Goal: Transaction & Acquisition: Obtain resource

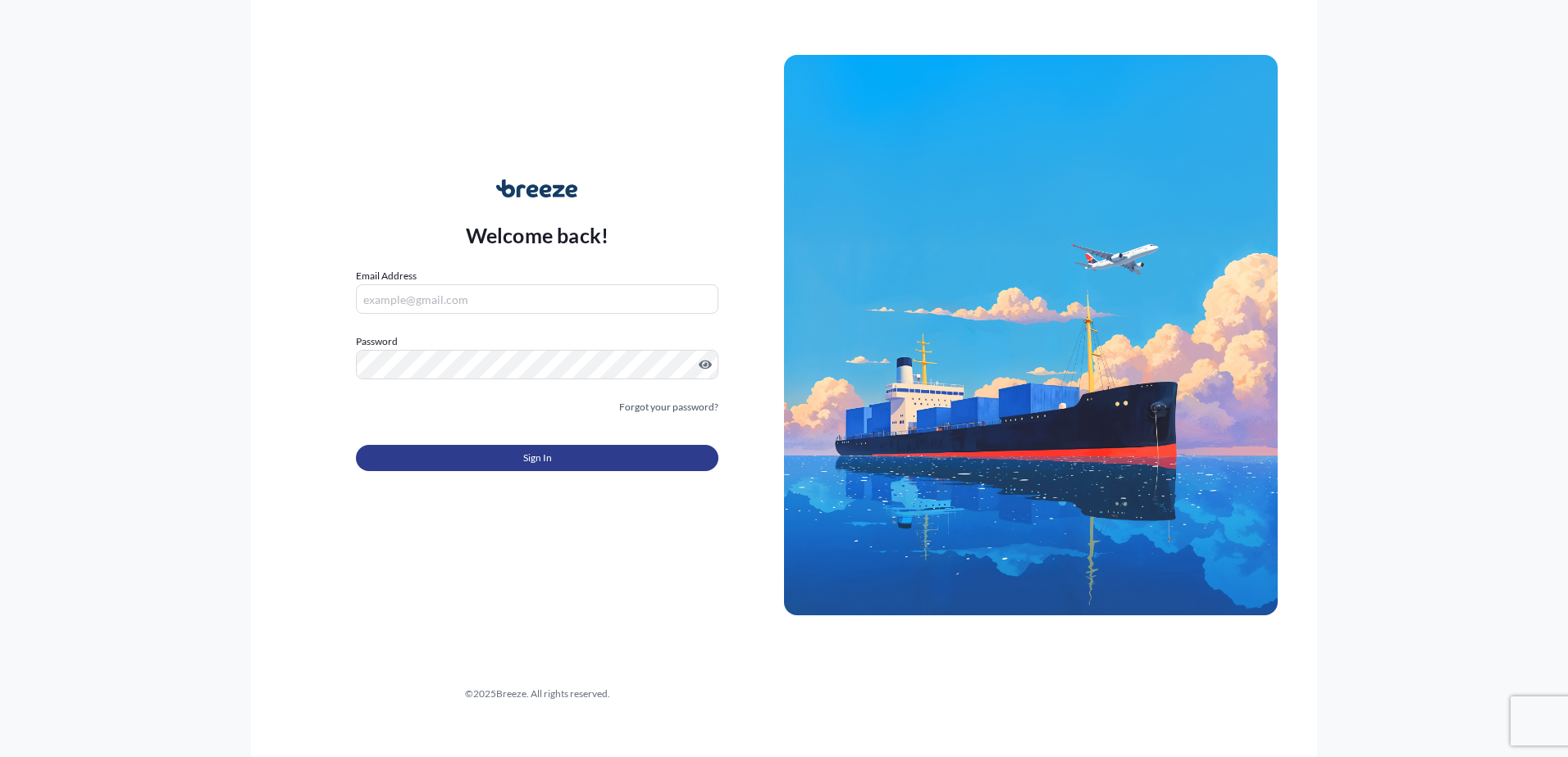
type input "[PERSON_NAME][EMAIL_ADDRESS][PERSON_NAME][DOMAIN_NAME]"
click at [530, 461] on span "Sign In" at bounding box center [538, 457] width 29 height 16
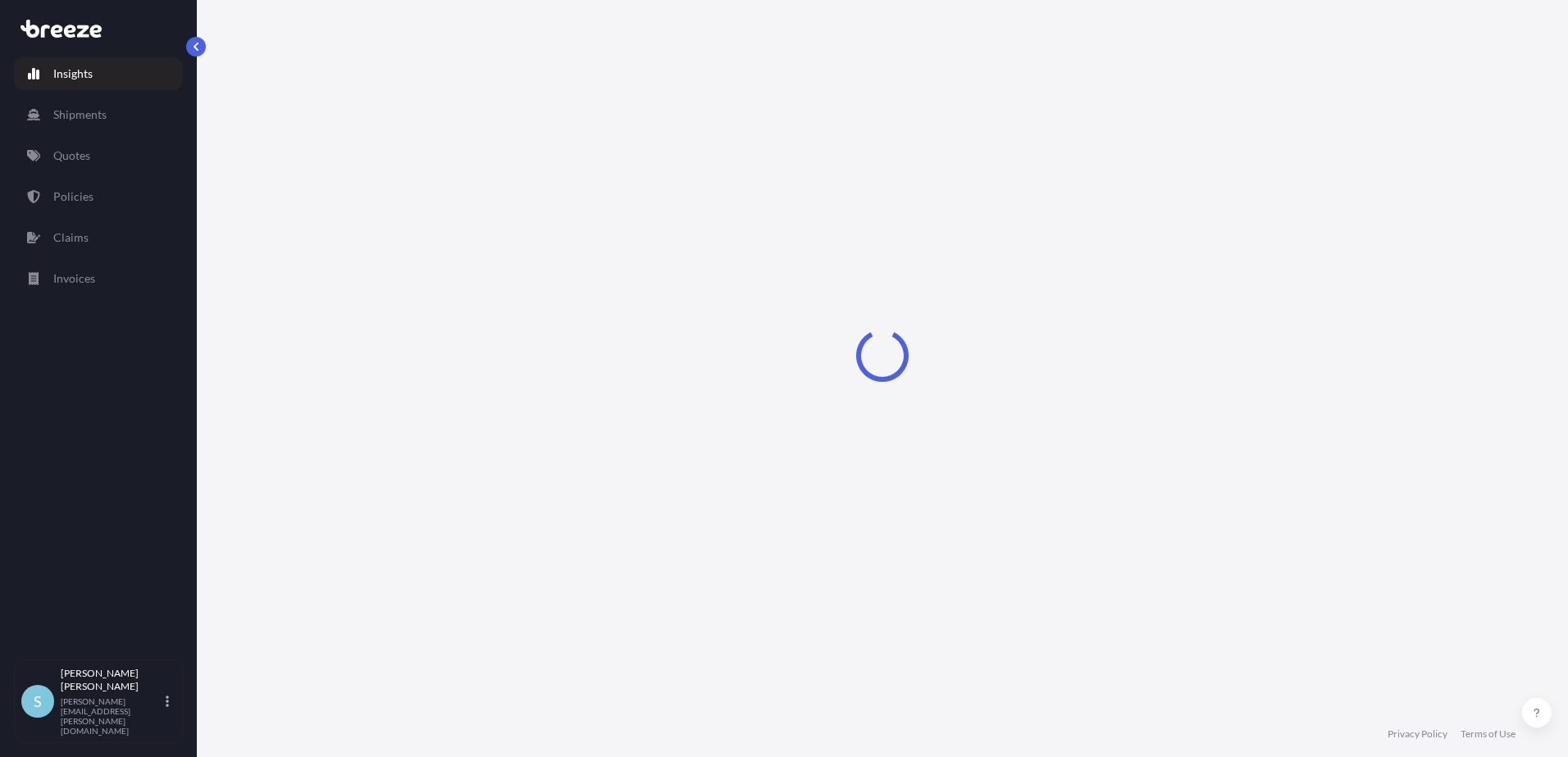
select select "2025"
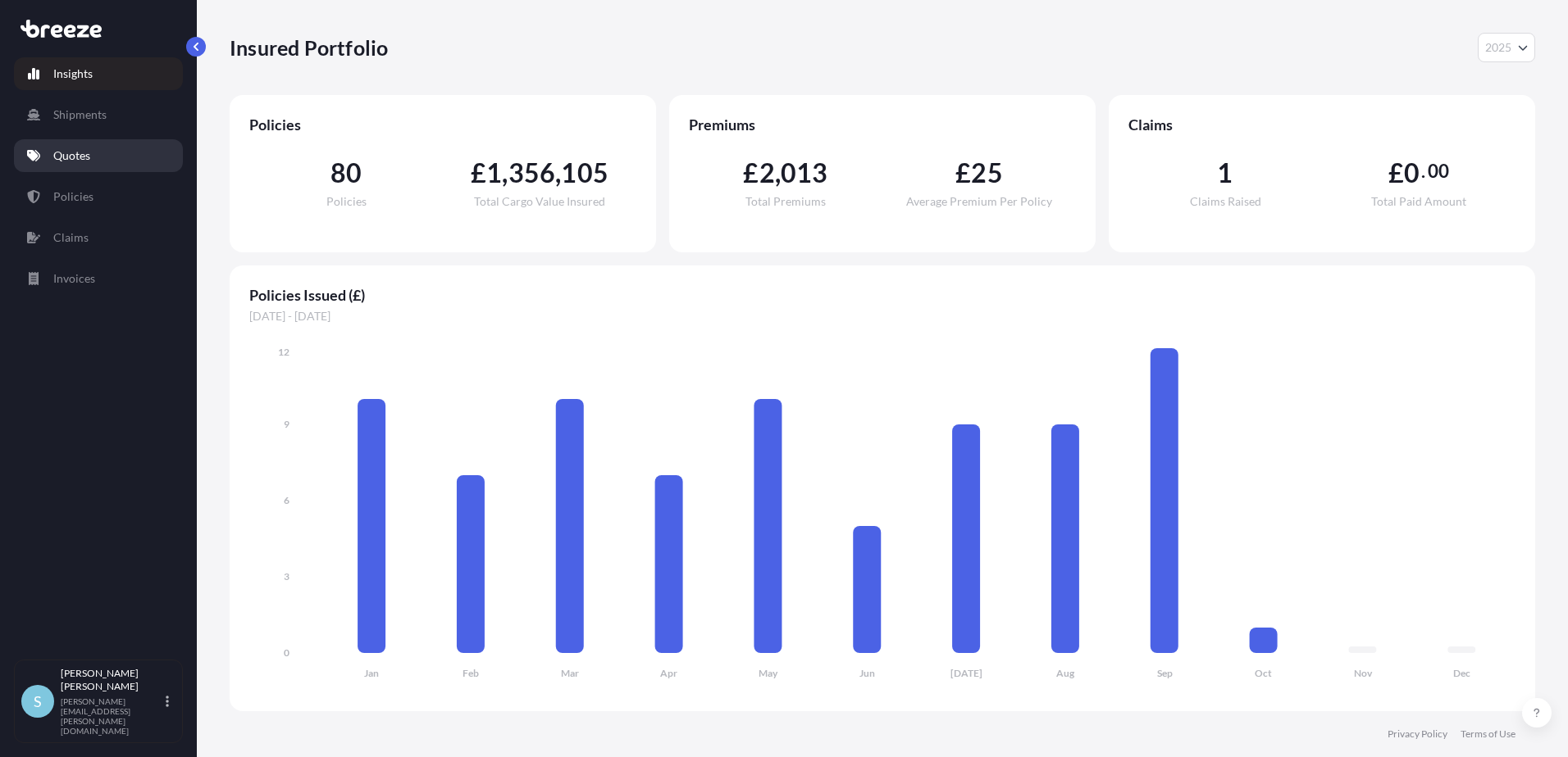
click at [66, 154] on p "Quotes" at bounding box center [71, 155] width 37 height 16
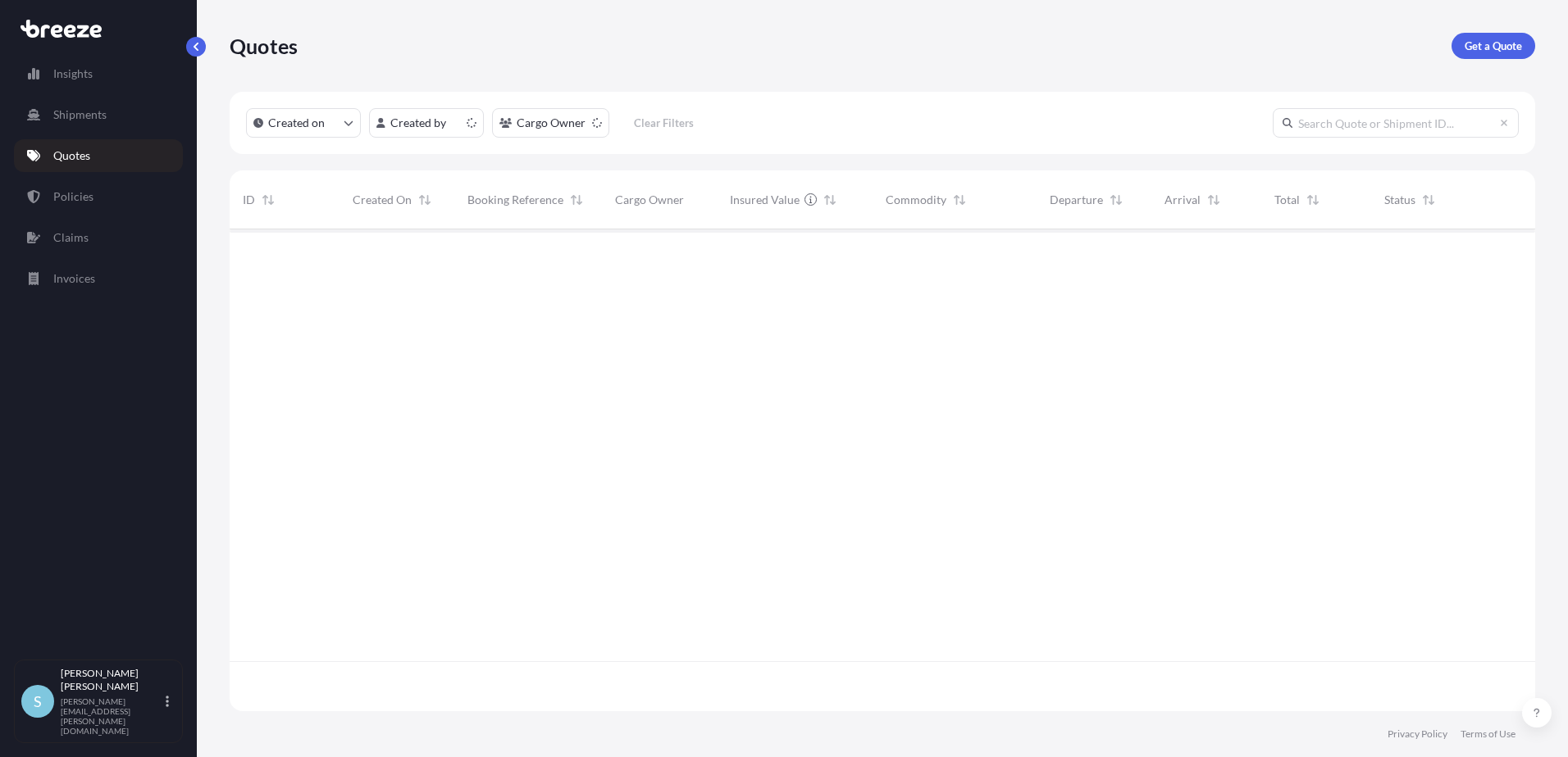
scroll to position [479, 1293]
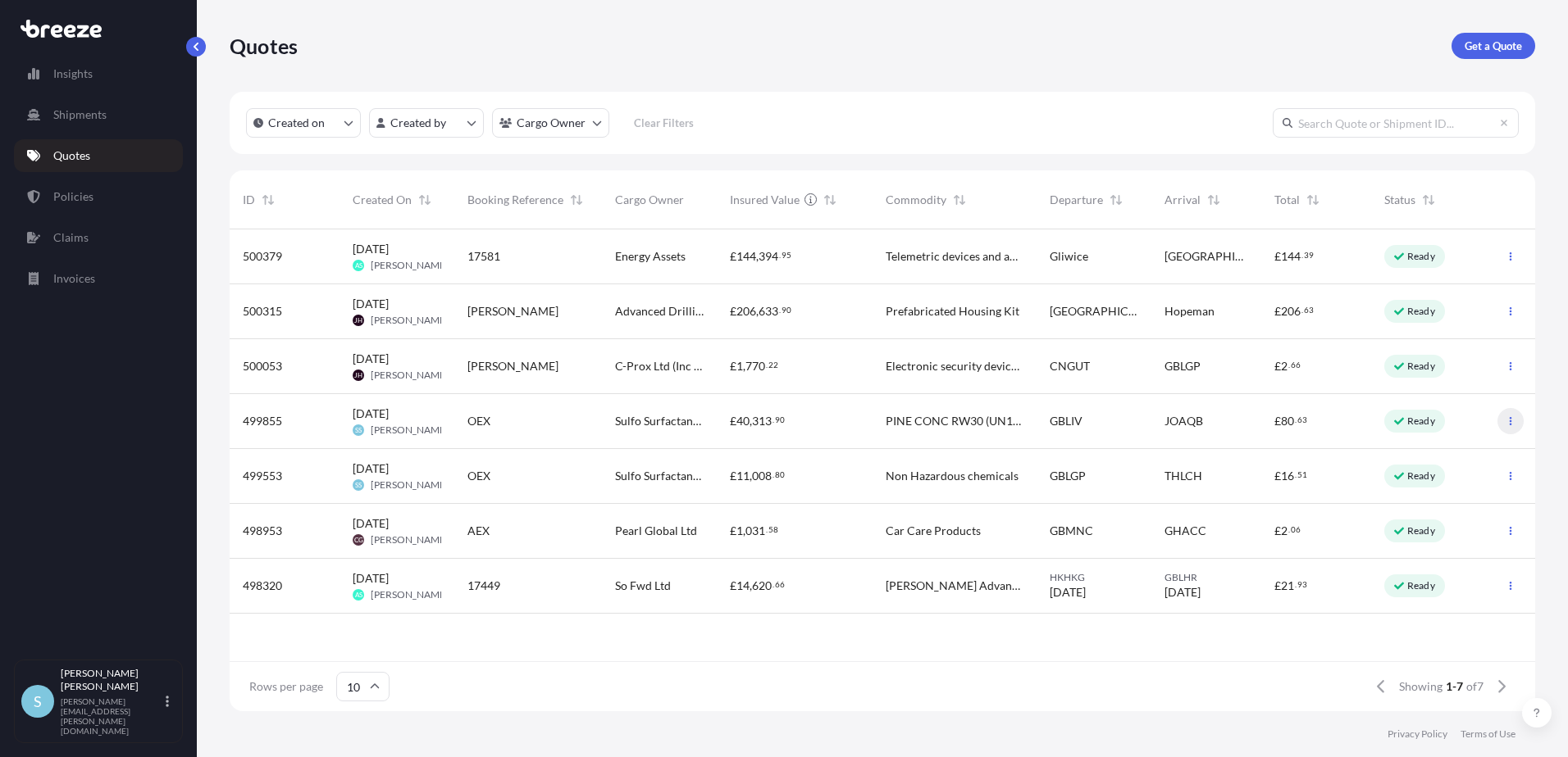
click at [1510, 420] on icon "button" at bounding box center [1510, 421] width 3 height 9
click at [1461, 454] on p "Duplicate quote" at bounding box center [1445, 454] width 82 height 16
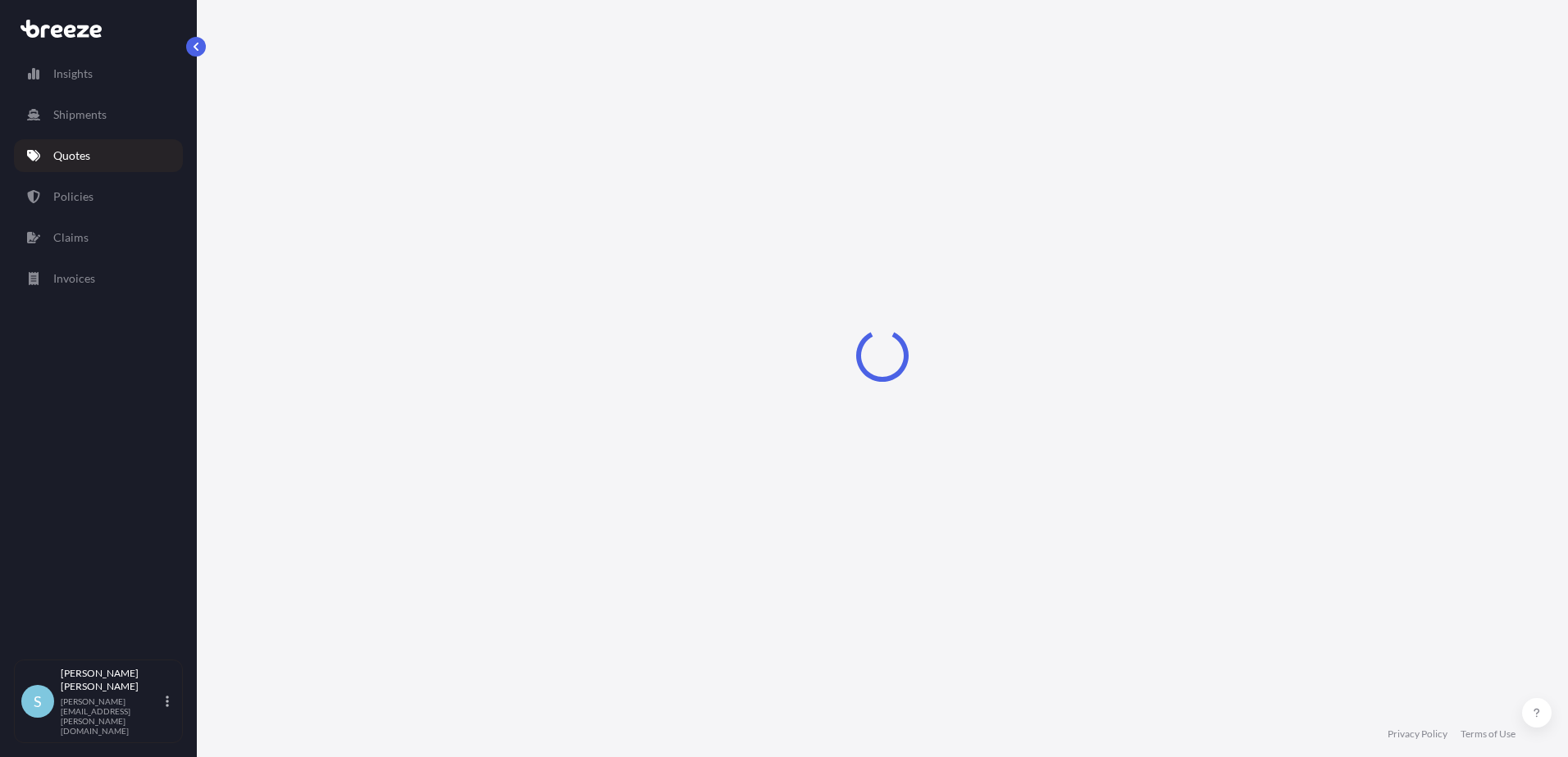
select select "Road"
select select "Sea"
select select "2"
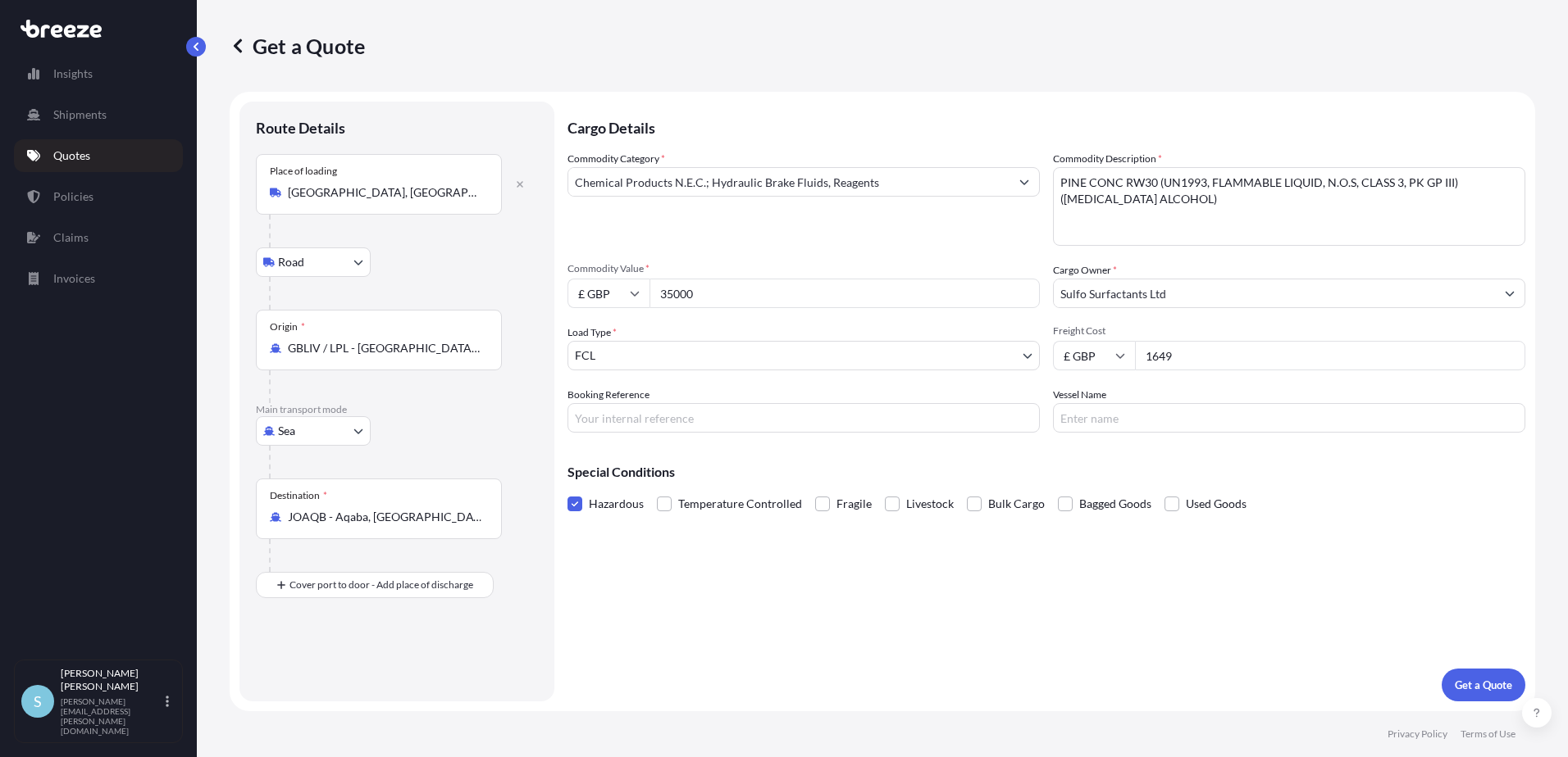
click at [321, 351] on input "GBLIV / LPL - [GEOGRAPHIC_DATA], [GEOGRAPHIC_DATA]" at bounding box center [385, 348] width 194 height 16
drag, startPoint x: 486, startPoint y: 352, endPoint x: 217, endPoint y: 356, distance: 269.0
click at [217, 356] on div "Get a Quote Route Details Place of loading [GEOGRAPHIC_DATA], UK Road Road Rail…" at bounding box center [882, 355] width 1370 height 711
drag, startPoint x: 217, startPoint y: 356, endPoint x: 515, endPoint y: 339, distance: 298.5
click at [515, 339] on div "Origin * GBLIV / LPL - [GEOGRAPHIC_DATA], [GEOGRAPHIC_DATA]" at bounding box center [396, 356] width 282 height 93
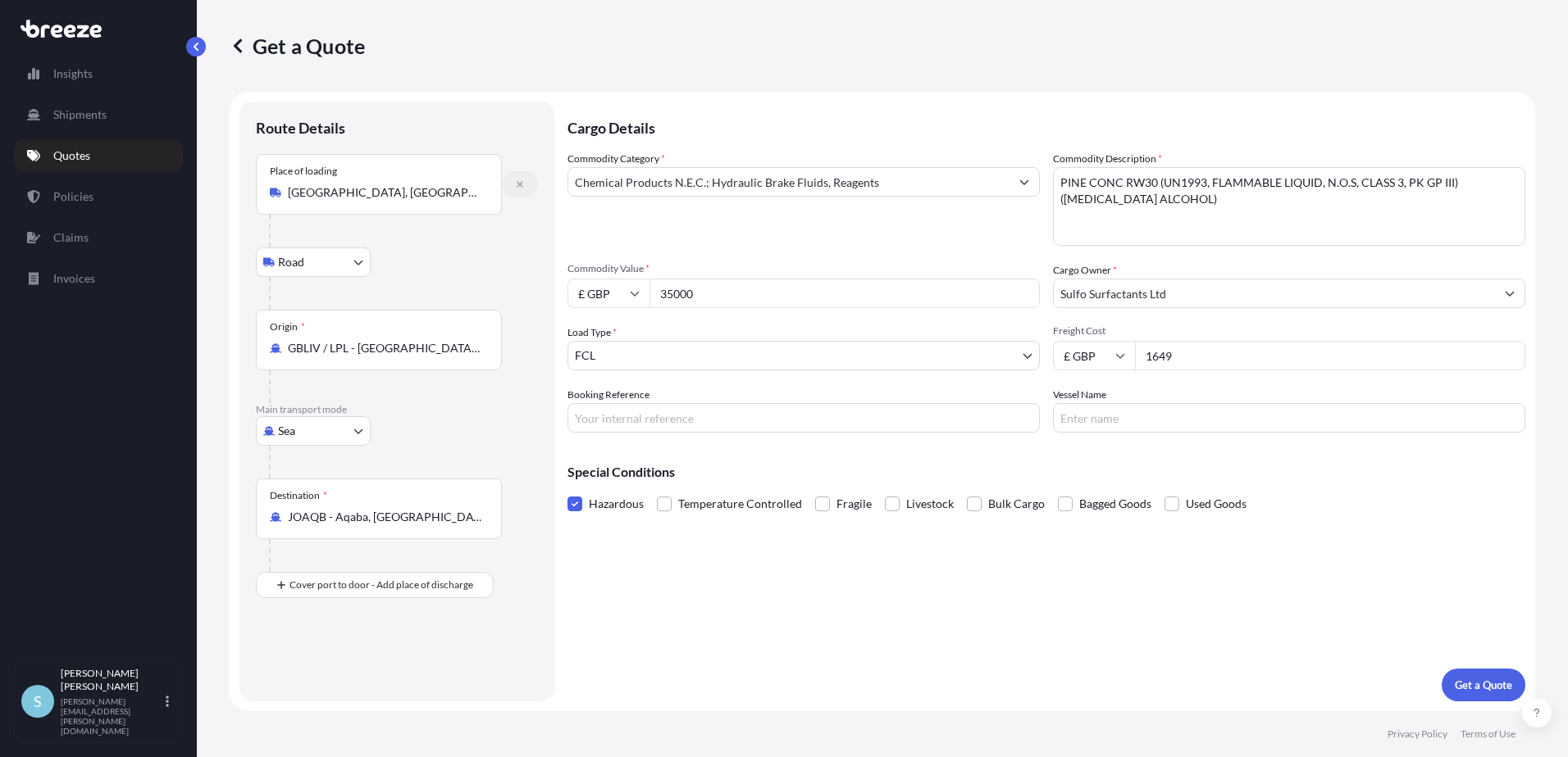
click at [521, 178] on button "button" at bounding box center [519, 184] width 36 height 26
select select
click at [362, 206] on input "Place of loading" at bounding box center [385, 198] width 194 height 16
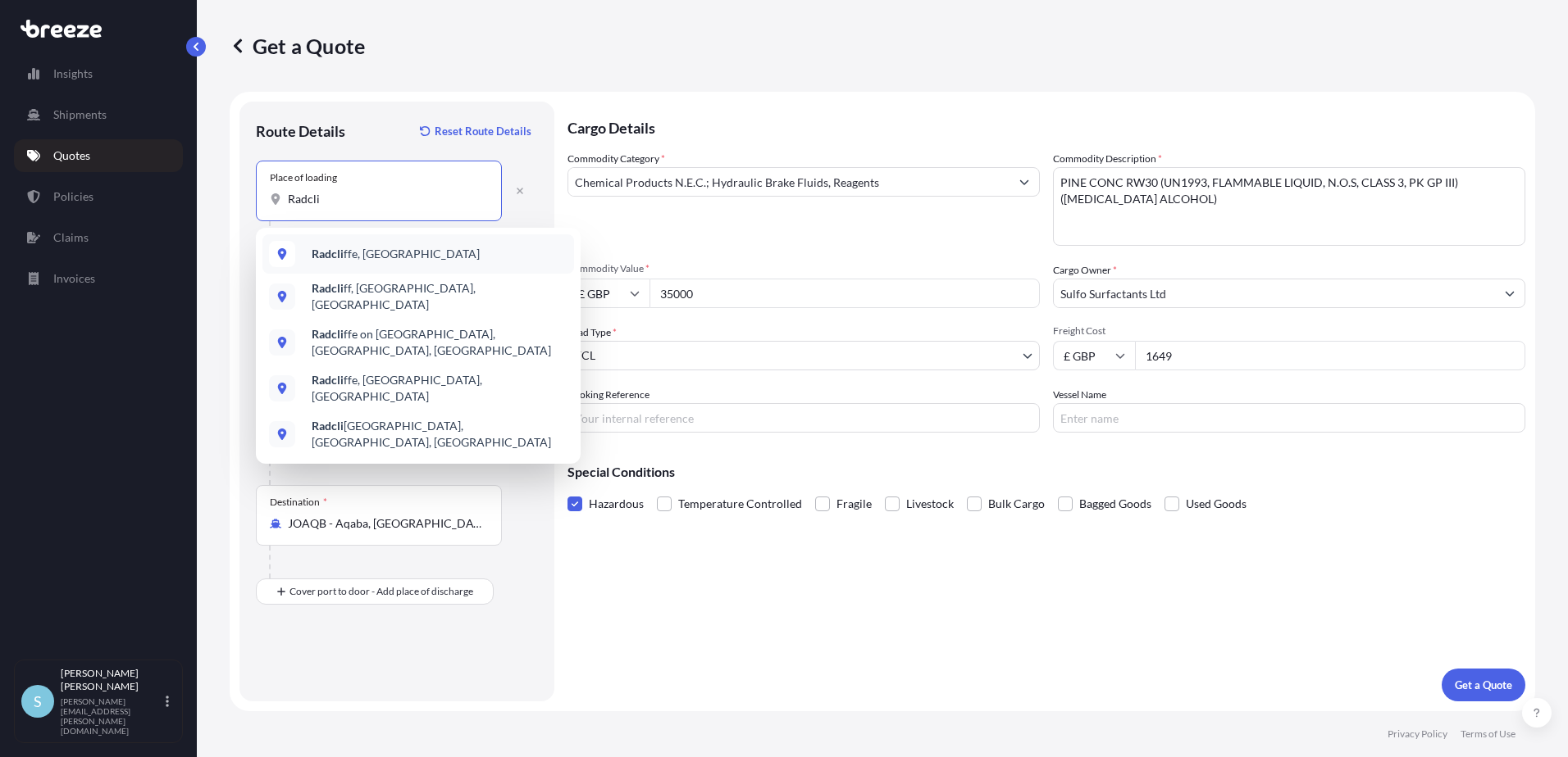
click at [352, 250] on span "Radcli ffe, [GEOGRAPHIC_DATA]" at bounding box center [395, 253] width 168 height 16
type input "[GEOGRAPHIC_DATA], [GEOGRAPHIC_DATA]"
select select "Road"
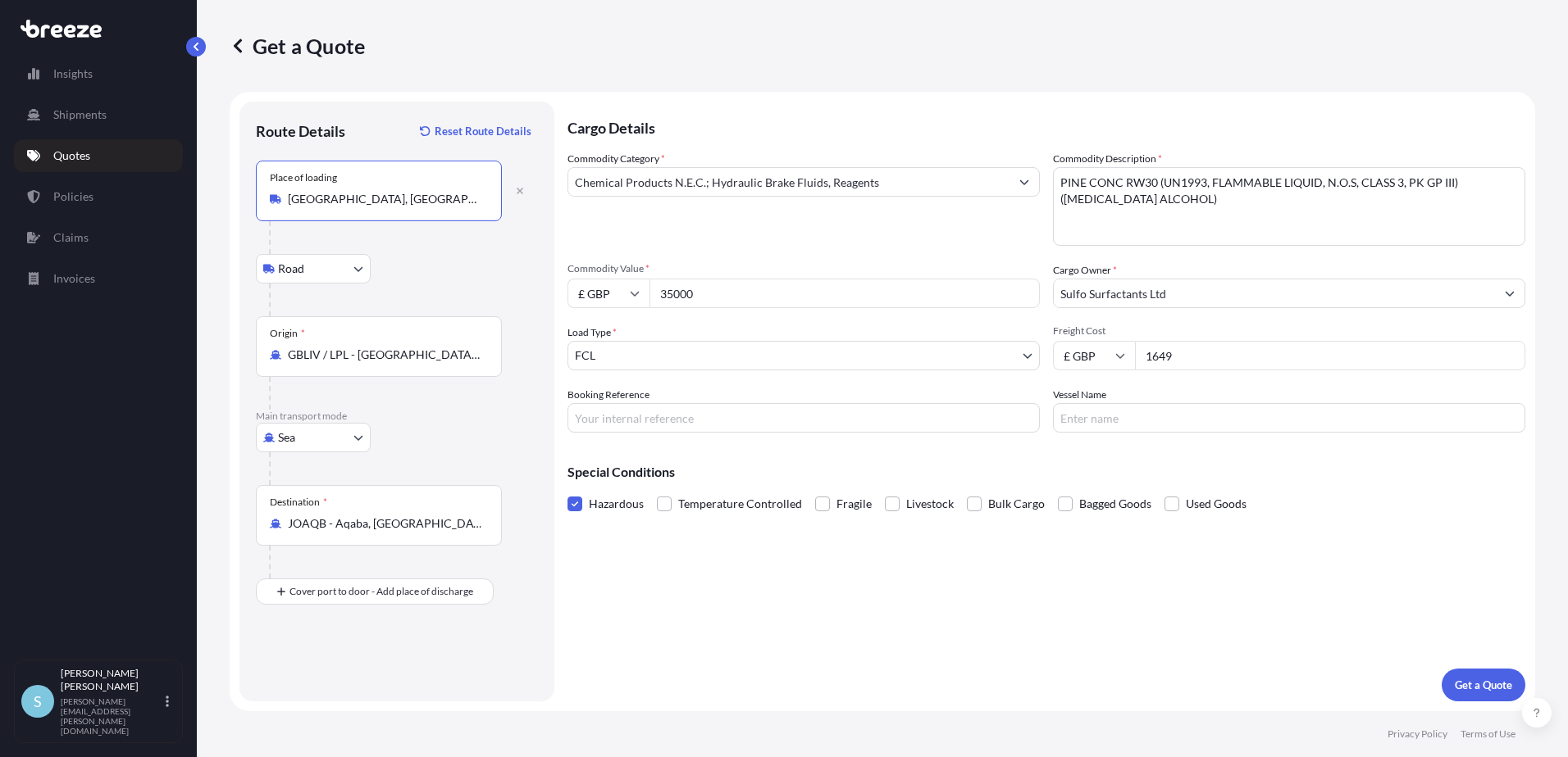
type input "[GEOGRAPHIC_DATA], [GEOGRAPHIC_DATA]"
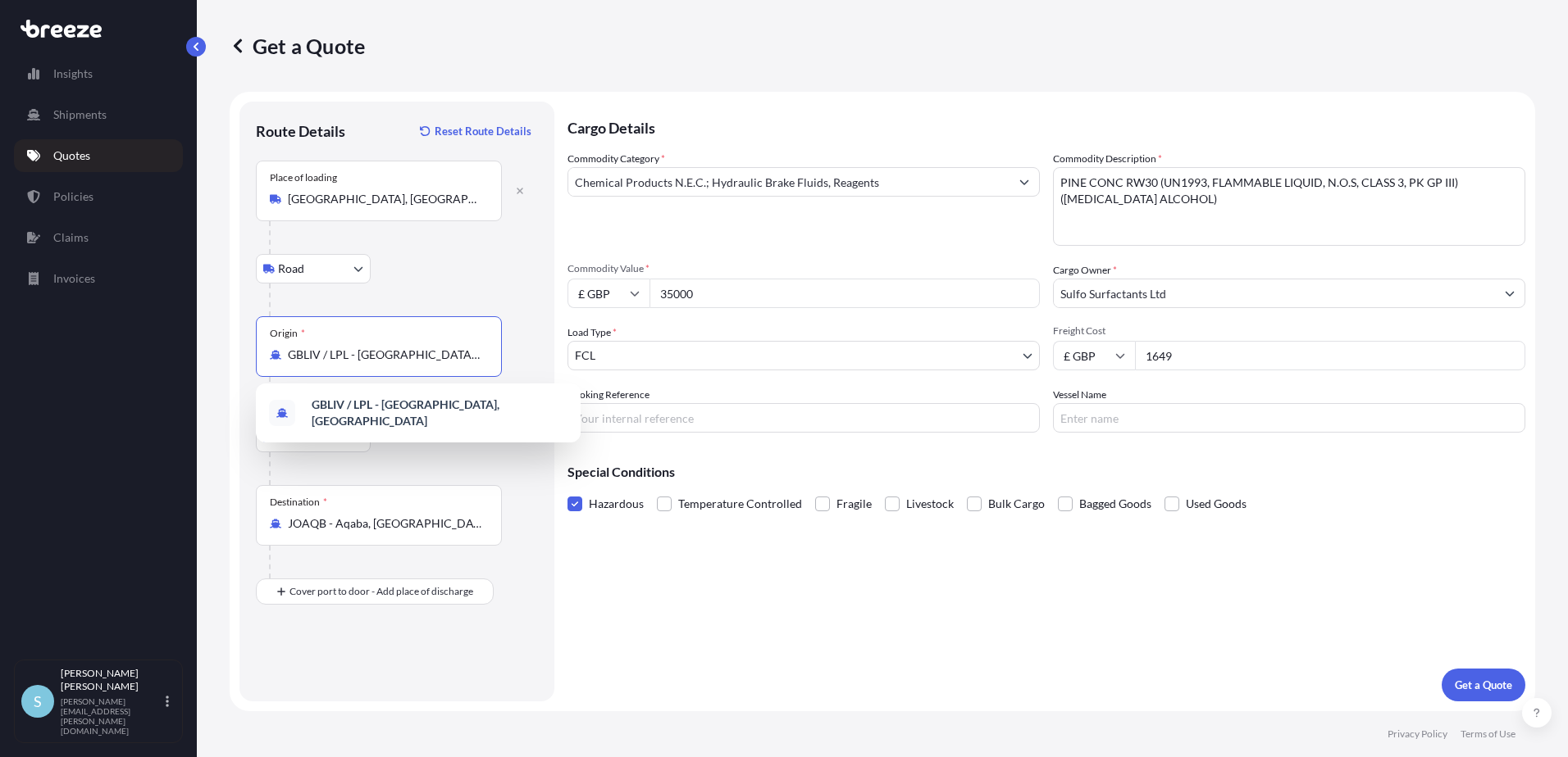
click at [443, 356] on input "GBLIV / LPL - [GEOGRAPHIC_DATA], [GEOGRAPHIC_DATA]" at bounding box center [385, 354] width 194 height 16
click at [492, 354] on div "Origin * GBLIV / LPL - [GEOGRAPHIC_DATA], [GEOGRAPHIC_DATA]" at bounding box center [378, 346] width 246 height 61
click at [481, 354] on input "GBLIV / LPL - [GEOGRAPHIC_DATA], [GEOGRAPHIC_DATA]" at bounding box center [385, 354] width 194 height 16
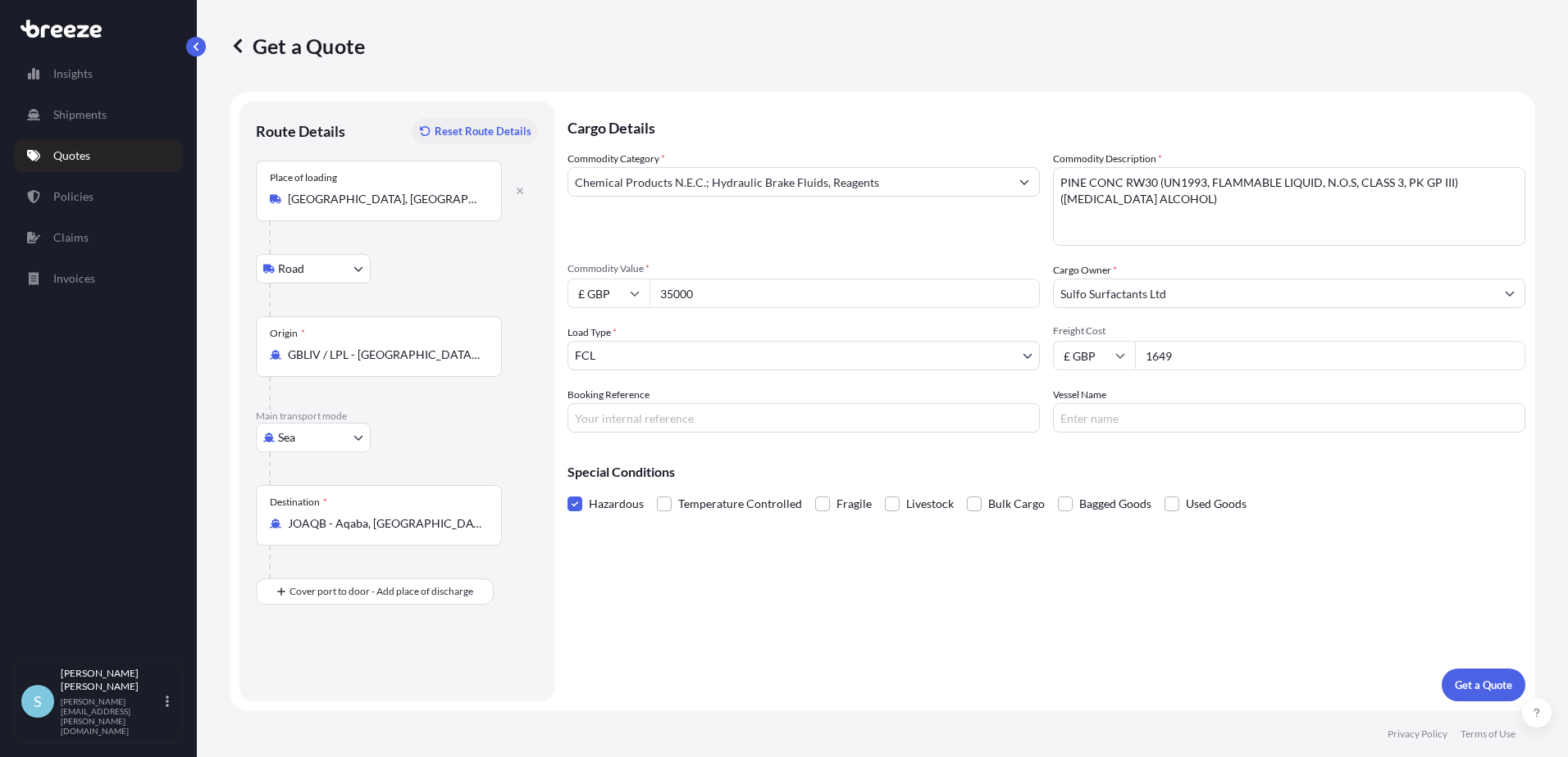
type input "GBLIV - [GEOGRAPHIC_DATA], [GEOGRAPHIC_DATA]"
click at [360, 506] on div "Destination * JOAQB - [GEOGRAPHIC_DATA], [GEOGRAPHIC_DATA]" at bounding box center [378, 509] width 246 height 61
click at [360, 509] on input "JOAQB - Aqaba, [GEOGRAPHIC_DATA]" at bounding box center [385, 516] width 194 height 16
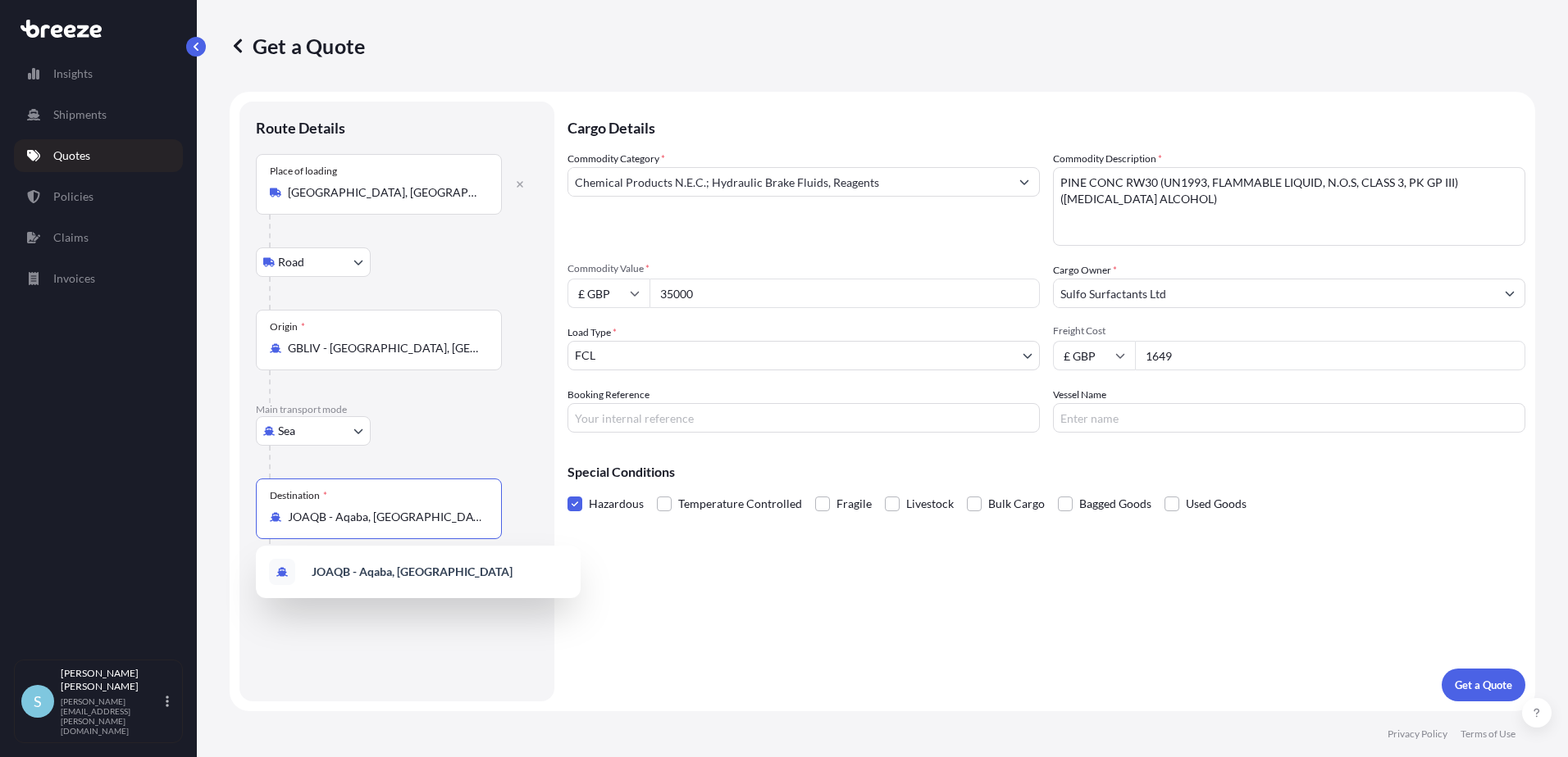
click at [424, 423] on div "Sea Sea Air Road Rail" at bounding box center [396, 431] width 282 height 30
click at [517, 178] on button "button" at bounding box center [519, 184] width 36 height 26
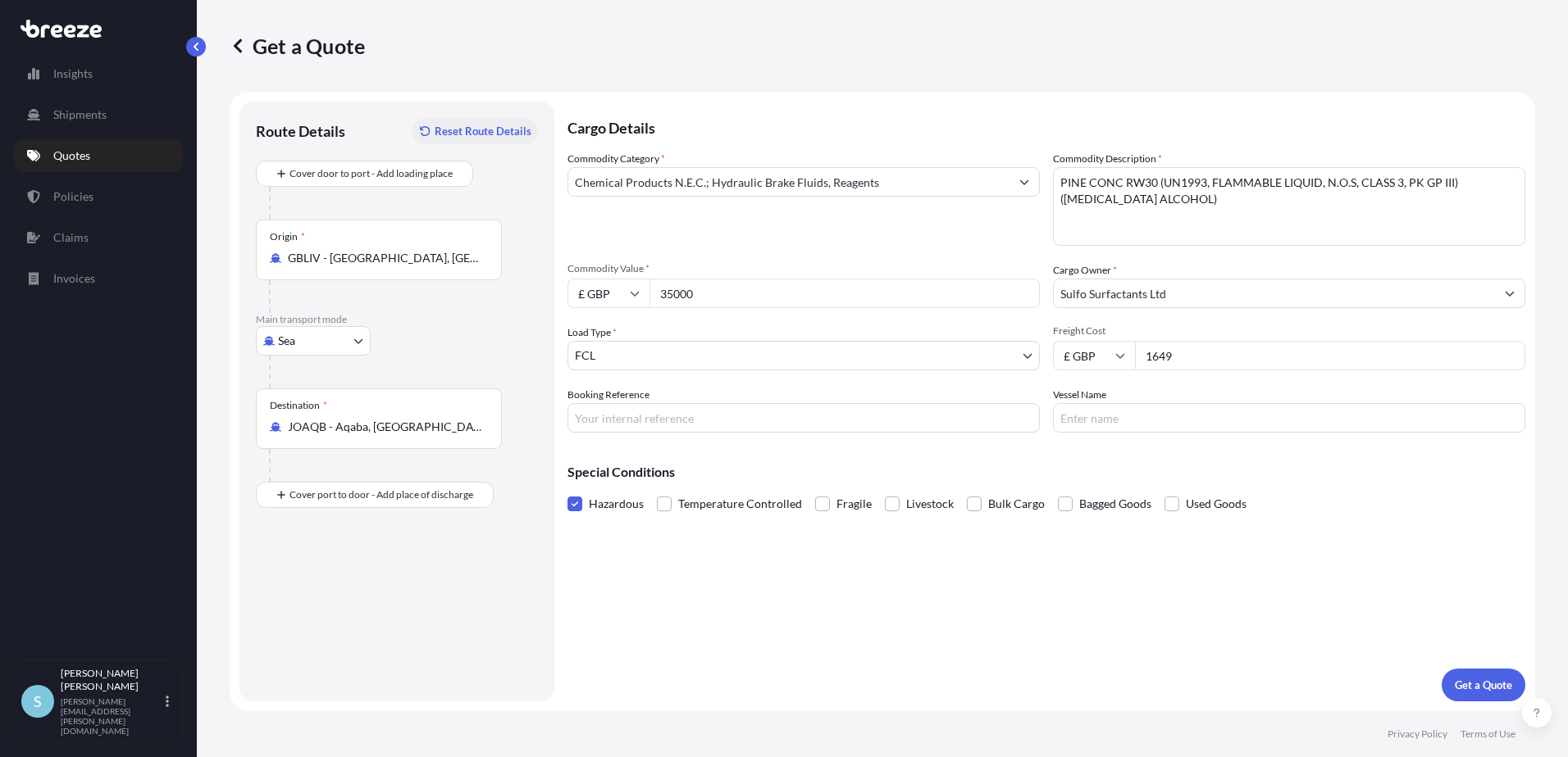
type input "[GEOGRAPHIC_DATA], [GEOGRAPHIC_DATA]"
select select "Road"
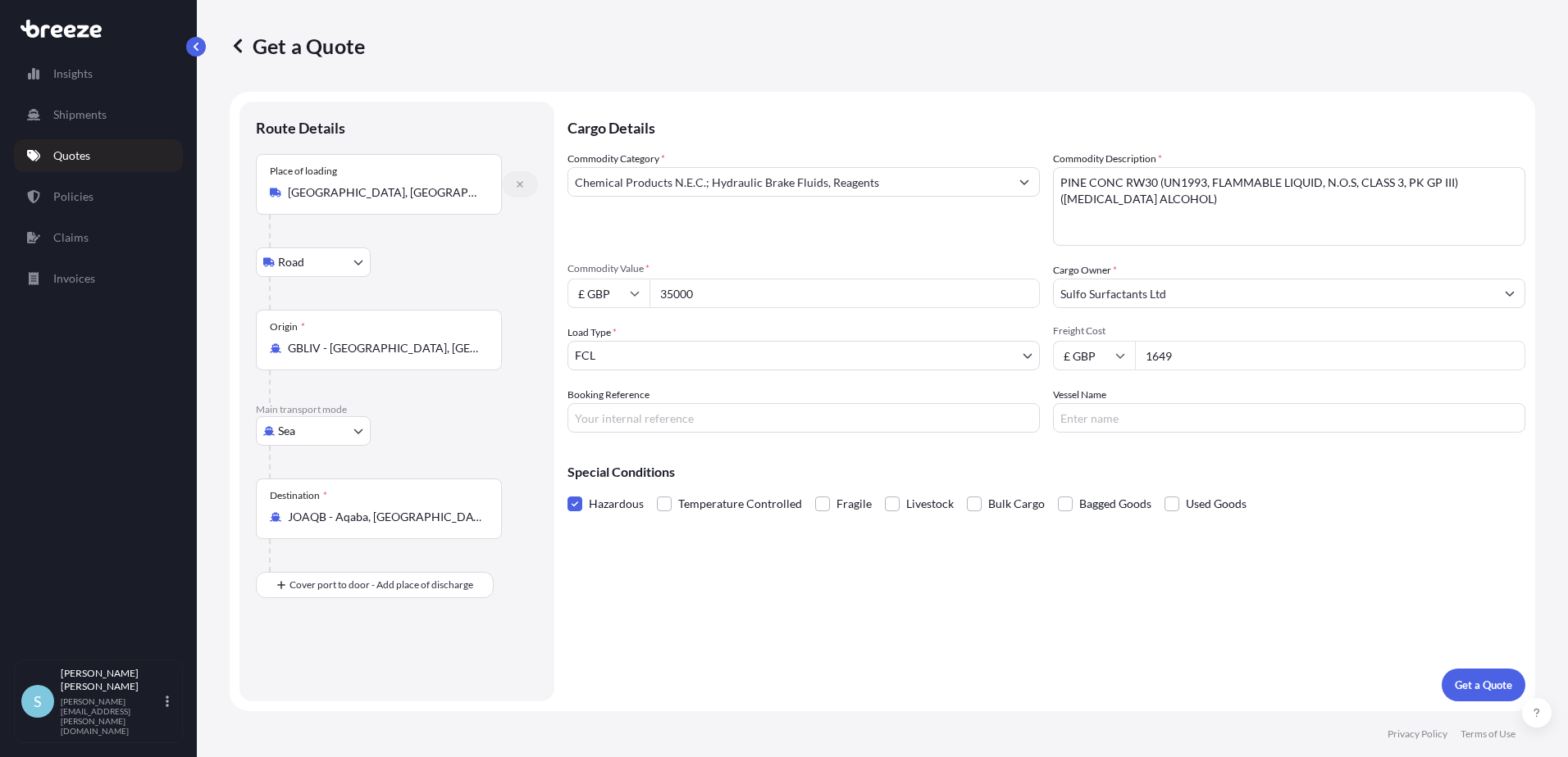
click at [519, 184] on icon "button" at bounding box center [519, 184] width 7 height 7
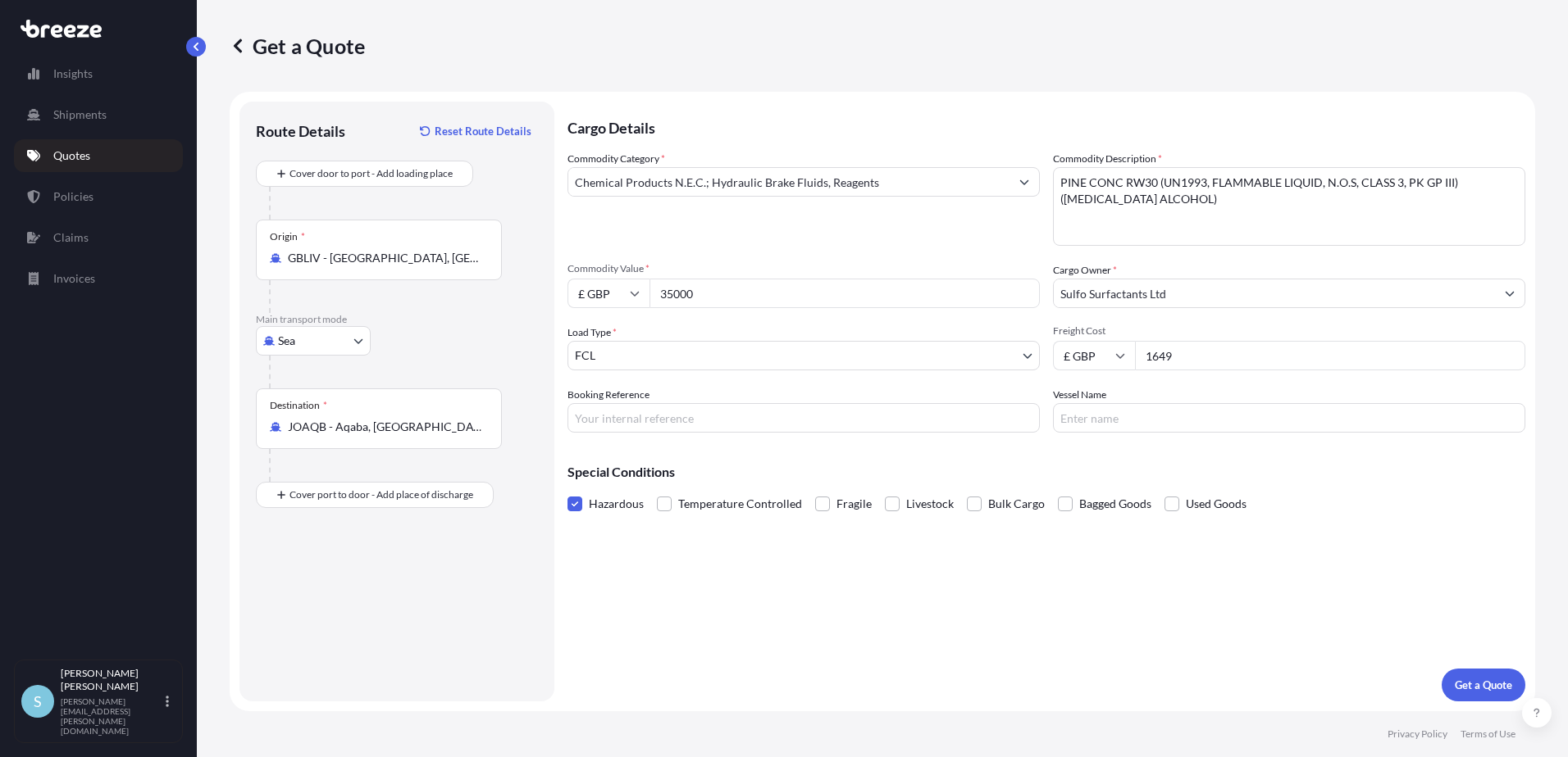
click at [345, 260] on input "GBLIV - [GEOGRAPHIC_DATA], [GEOGRAPHIC_DATA]" at bounding box center [385, 257] width 194 height 16
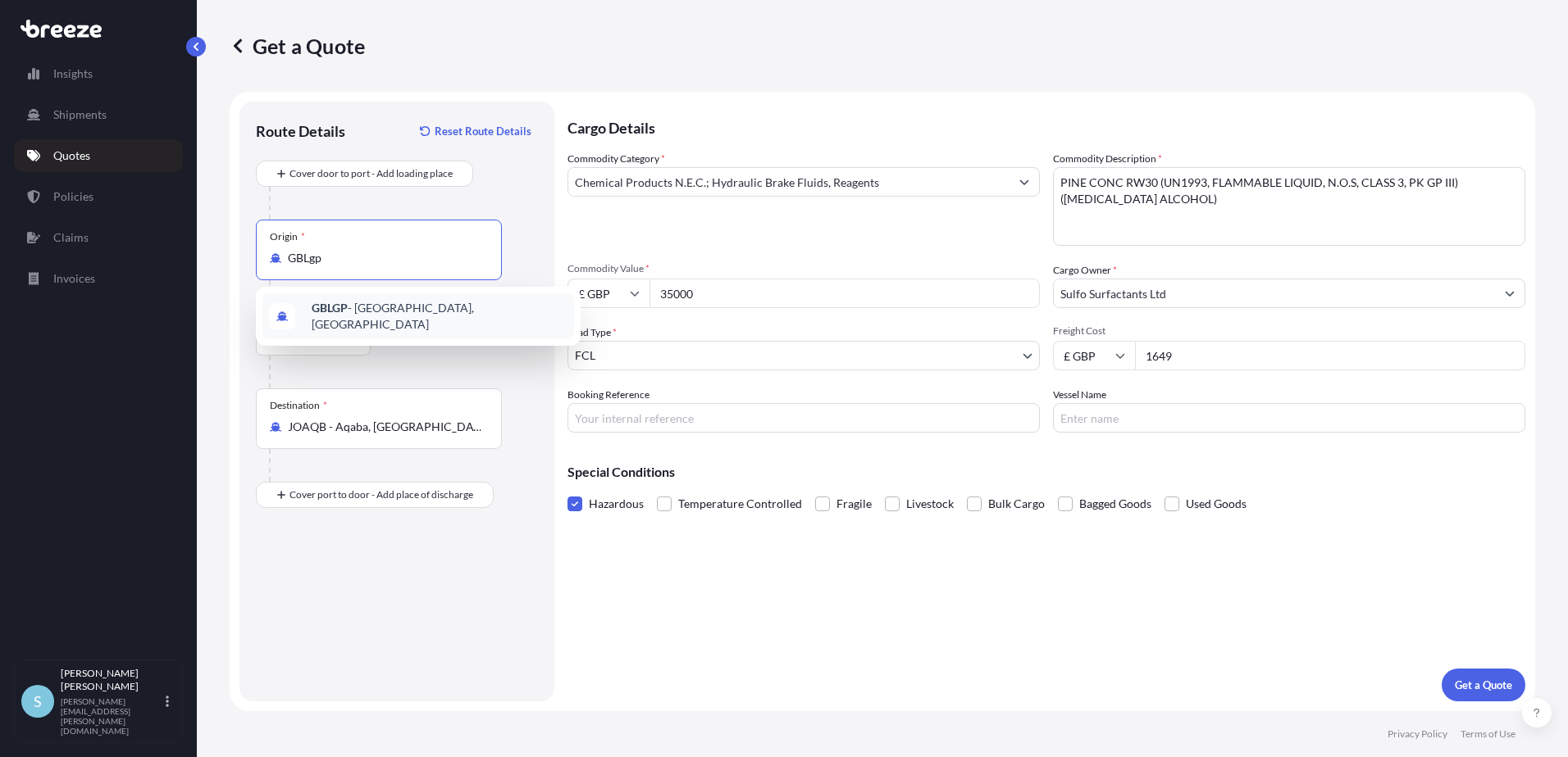
click at [351, 309] on span "GBLGP - [GEOGRAPHIC_DATA], [GEOGRAPHIC_DATA]" at bounding box center [439, 316] width 255 height 33
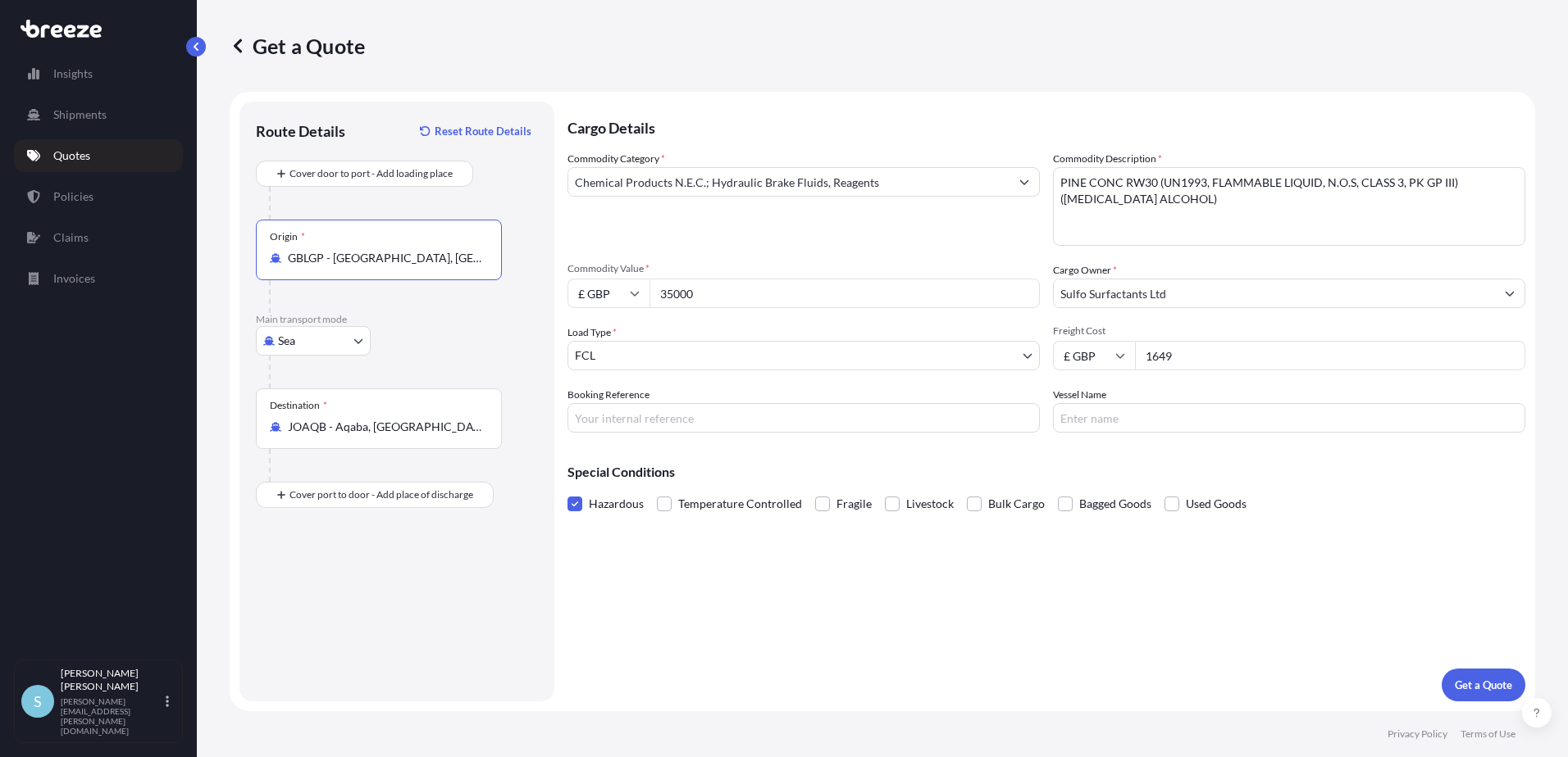
type input "GBLGP - [GEOGRAPHIC_DATA], [GEOGRAPHIC_DATA]"
click at [361, 426] on input "JOAQB - Aqaba, [GEOGRAPHIC_DATA]" at bounding box center [385, 427] width 194 height 16
drag, startPoint x: 330, startPoint y: 422, endPoint x: 235, endPoint y: 418, distance: 95.1
click at [235, 418] on form "Route Details Reset Route Details Cover door to port - Add loading place Place …" at bounding box center [882, 401] width 1305 height 619
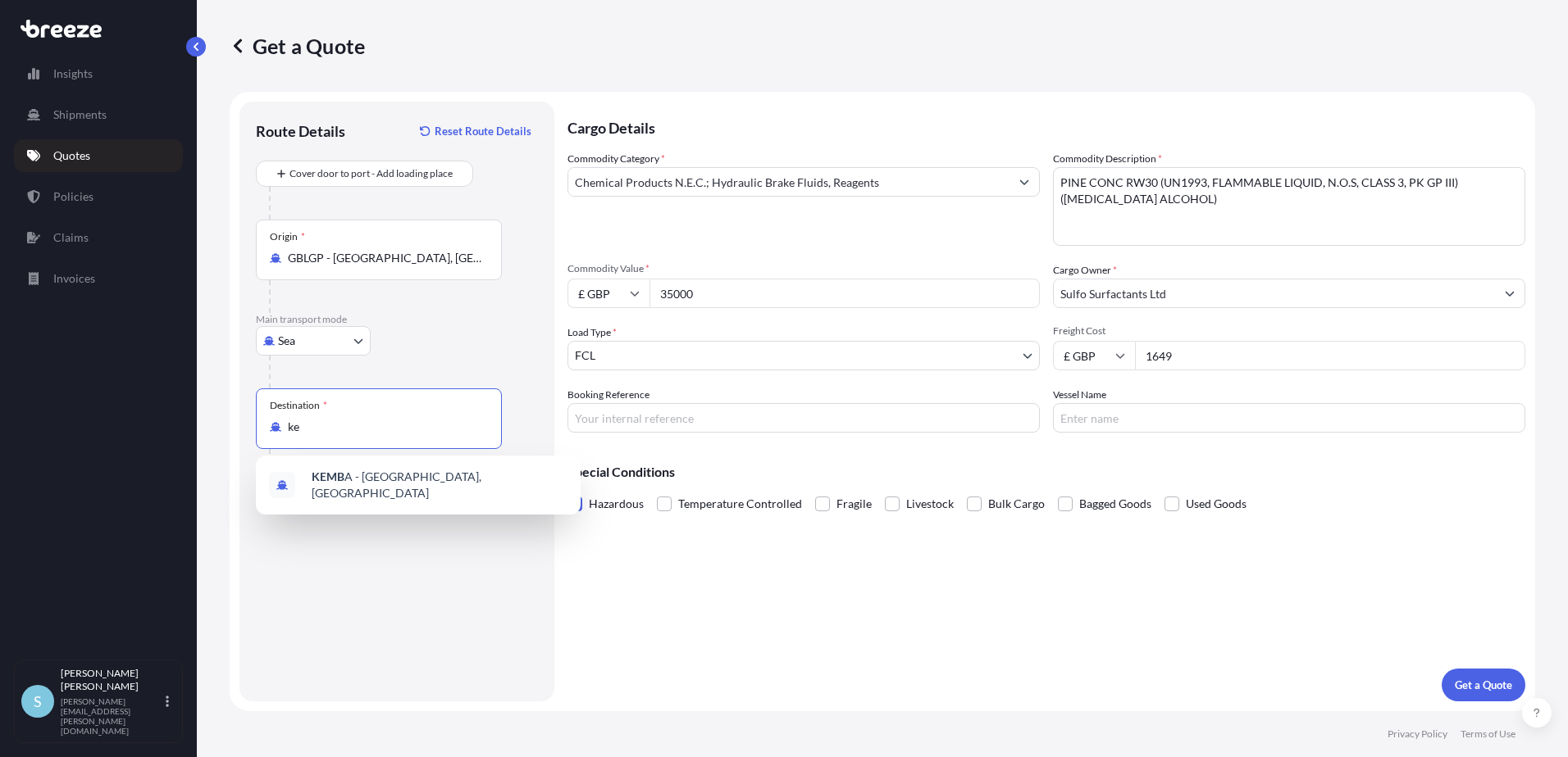
type input "k"
click at [359, 483] on span "KEMBA - [GEOGRAPHIC_DATA], [GEOGRAPHIC_DATA]" at bounding box center [439, 485] width 255 height 33
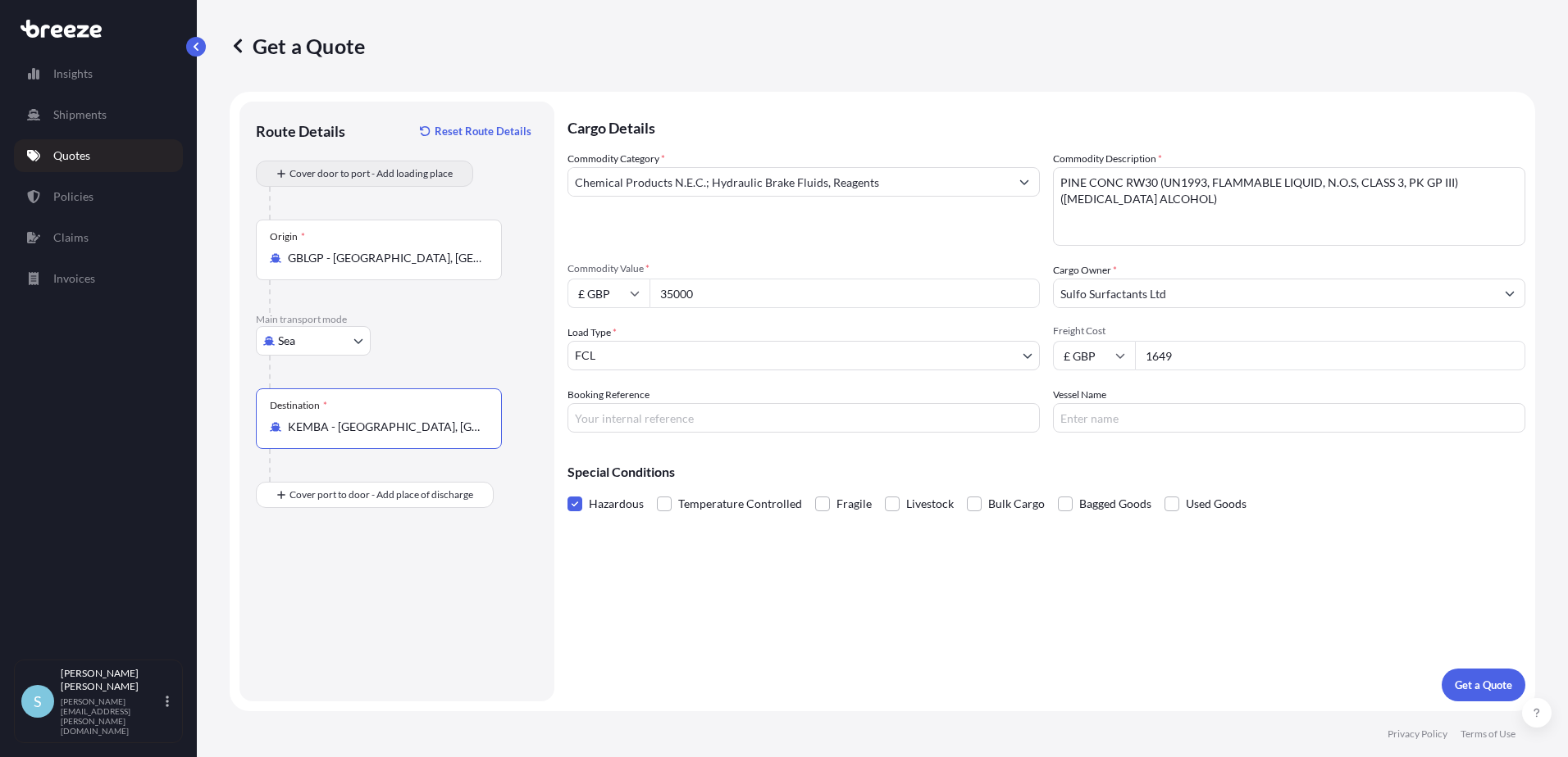
type input "KEMBA - [GEOGRAPHIC_DATA], [GEOGRAPHIC_DATA]"
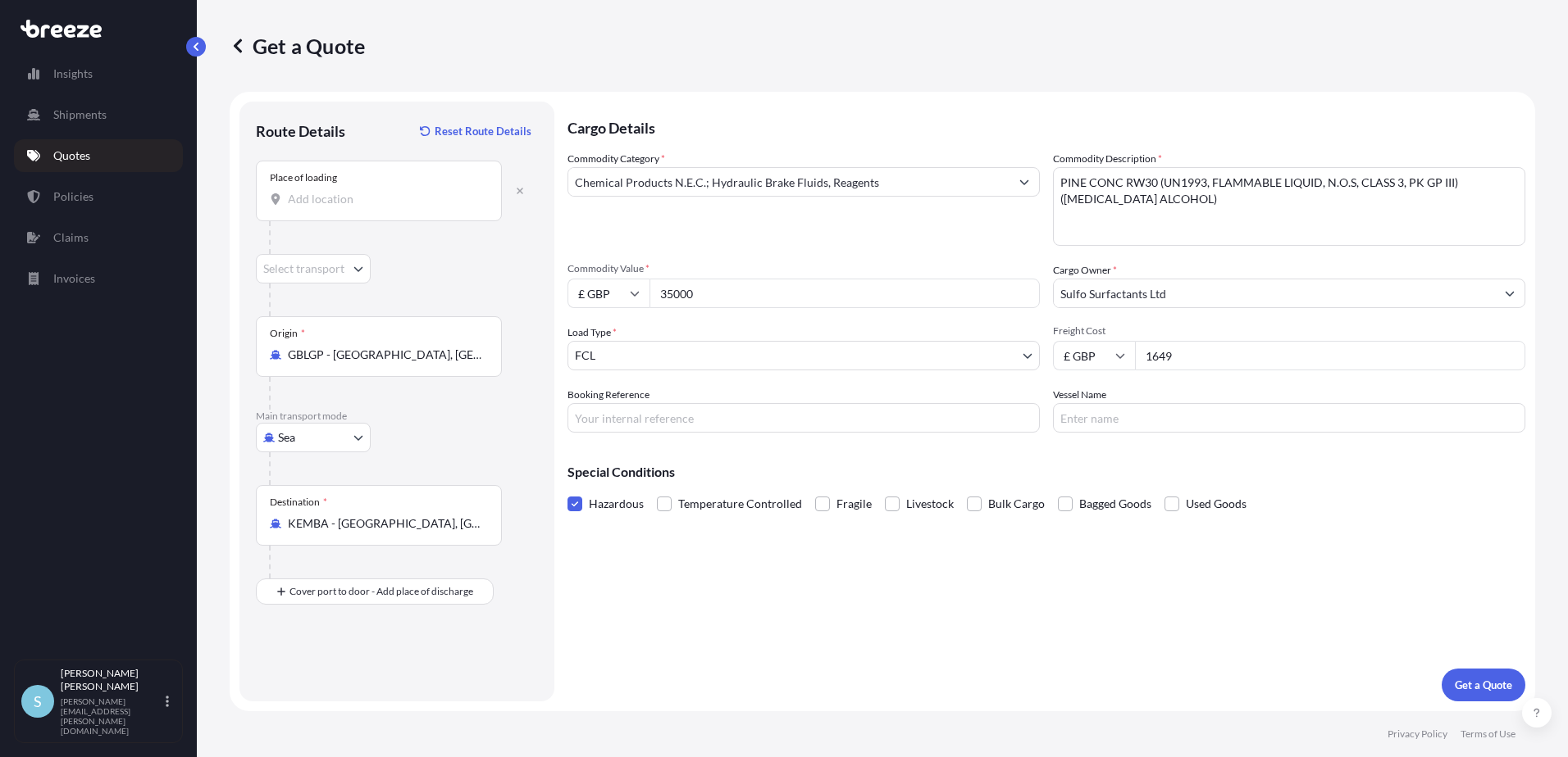
click at [355, 209] on div "Place of loading" at bounding box center [378, 191] width 246 height 61
click at [355, 207] on input "Place of loading" at bounding box center [385, 198] width 194 height 16
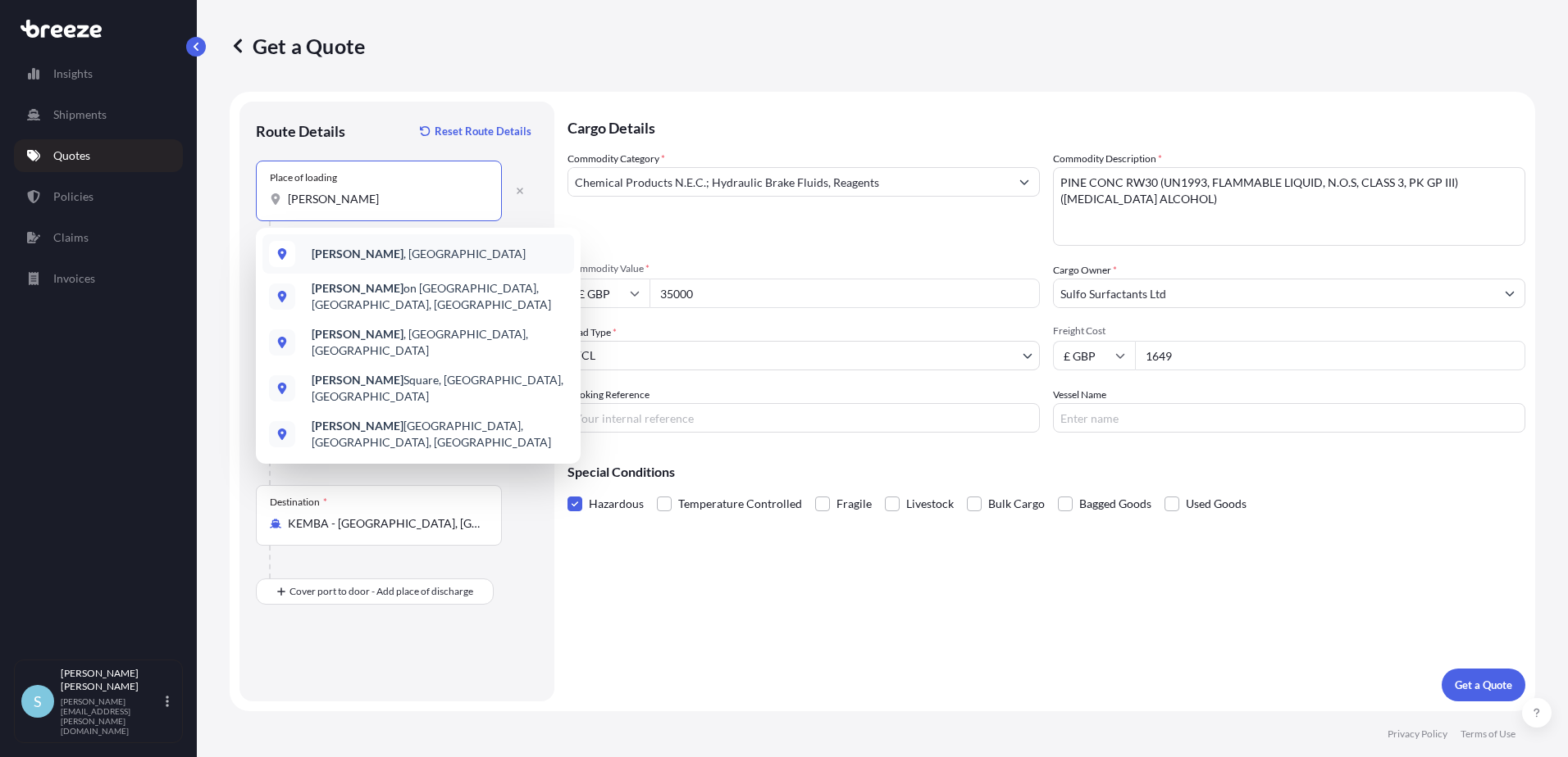
click at [373, 252] on span "[GEOGRAPHIC_DATA] , [GEOGRAPHIC_DATA]" at bounding box center [418, 253] width 214 height 16
type input "[GEOGRAPHIC_DATA], [GEOGRAPHIC_DATA]"
select select "Road"
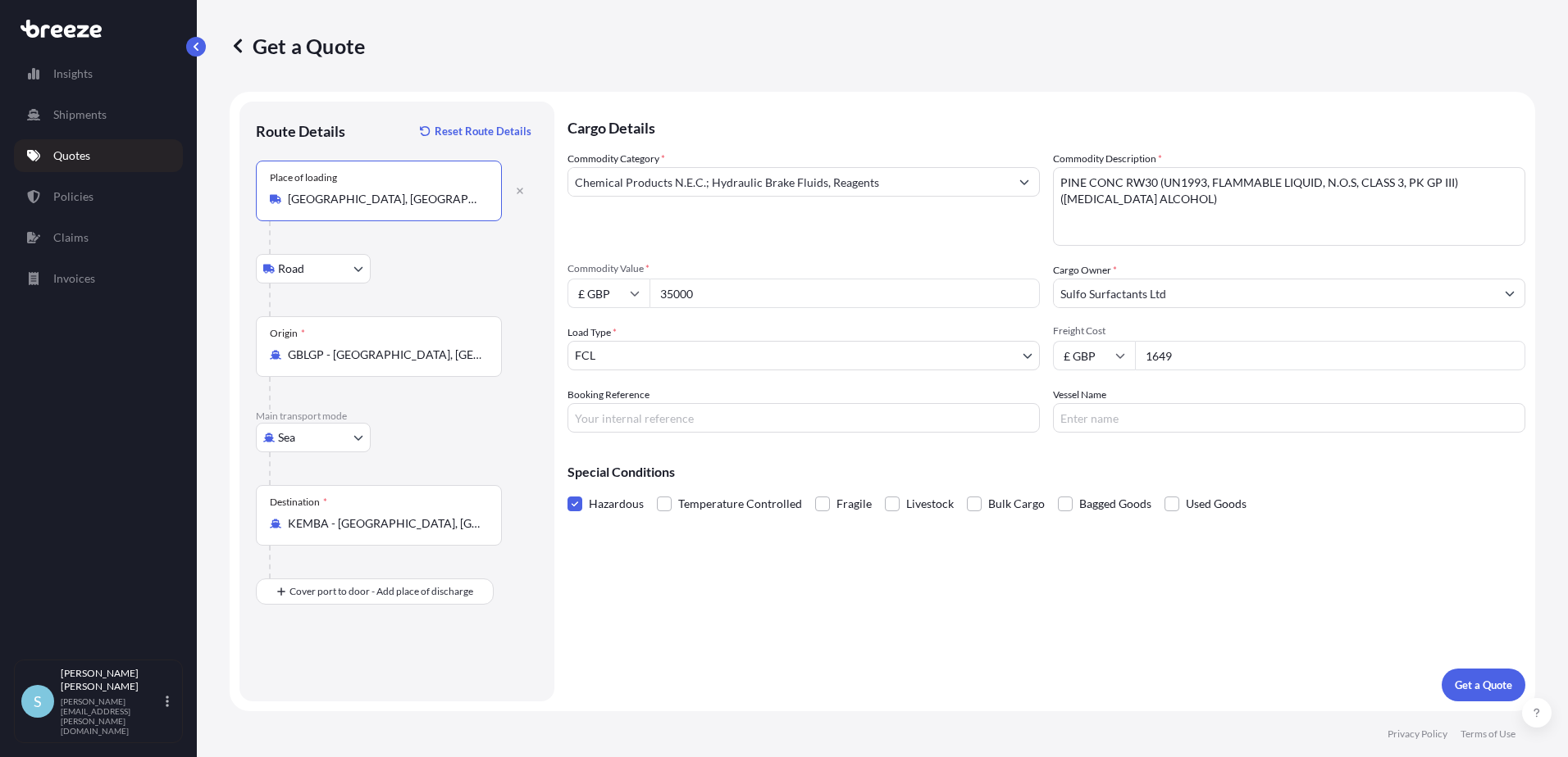
type input "[GEOGRAPHIC_DATA], [GEOGRAPHIC_DATA]"
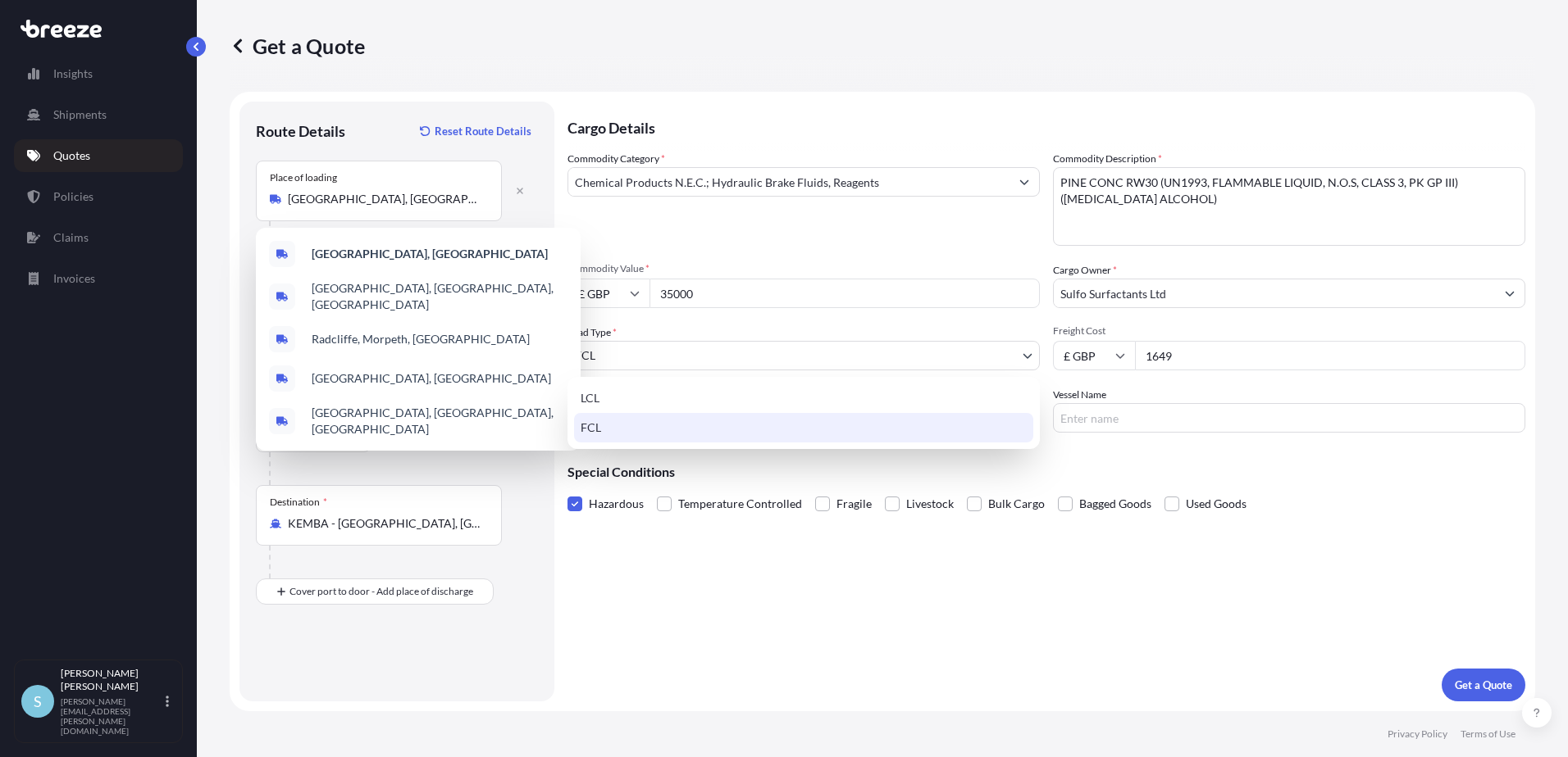
click at [656, 349] on body "5 options available. Insights Shipments Quotes Policies Claims Invoices S [PERS…" at bounding box center [784, 378] width 1568 height 757
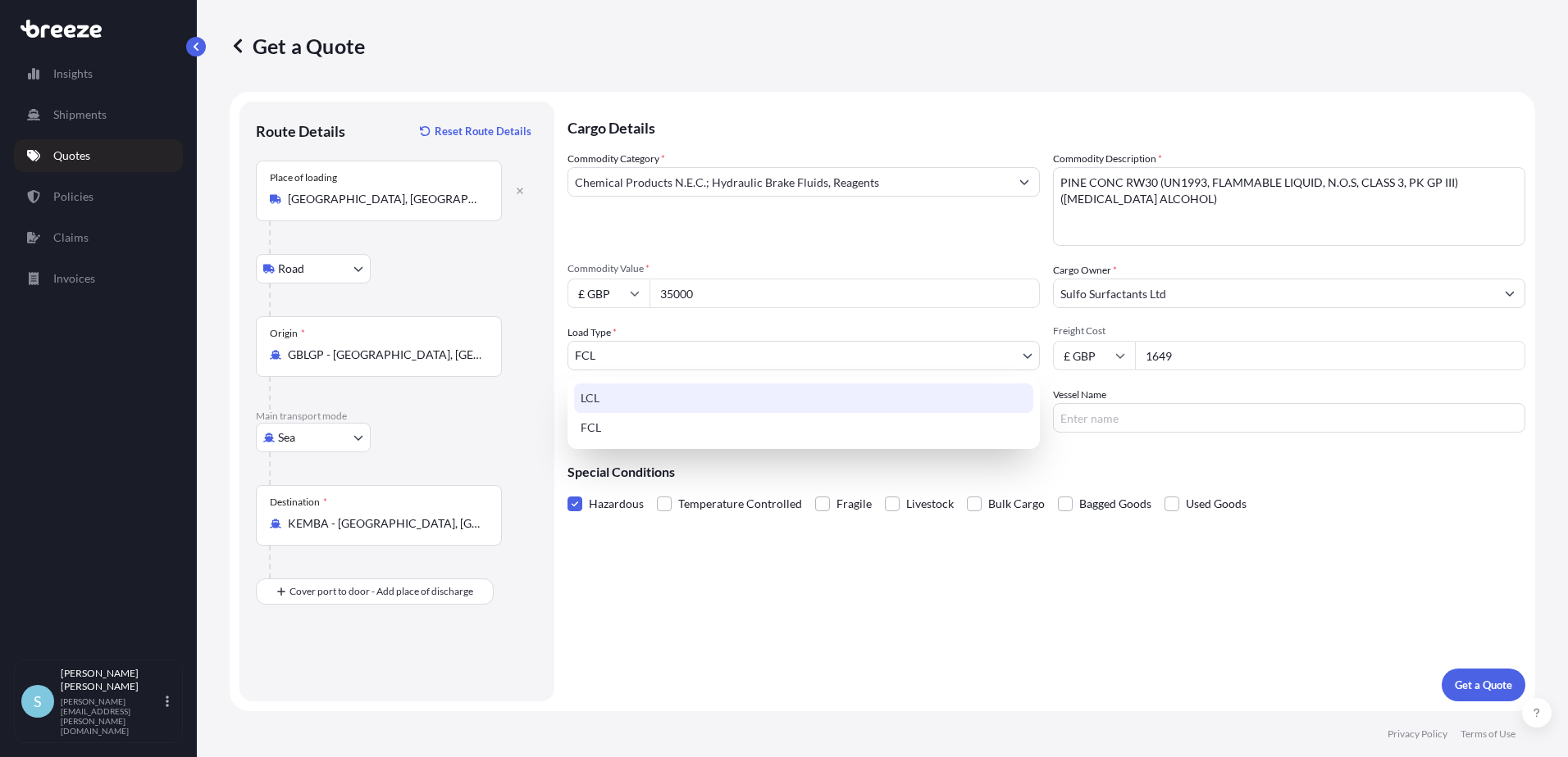
click at [639, 405] on div "LCL" at bounding box center [804, 398] width 459 height 30
select select "1"
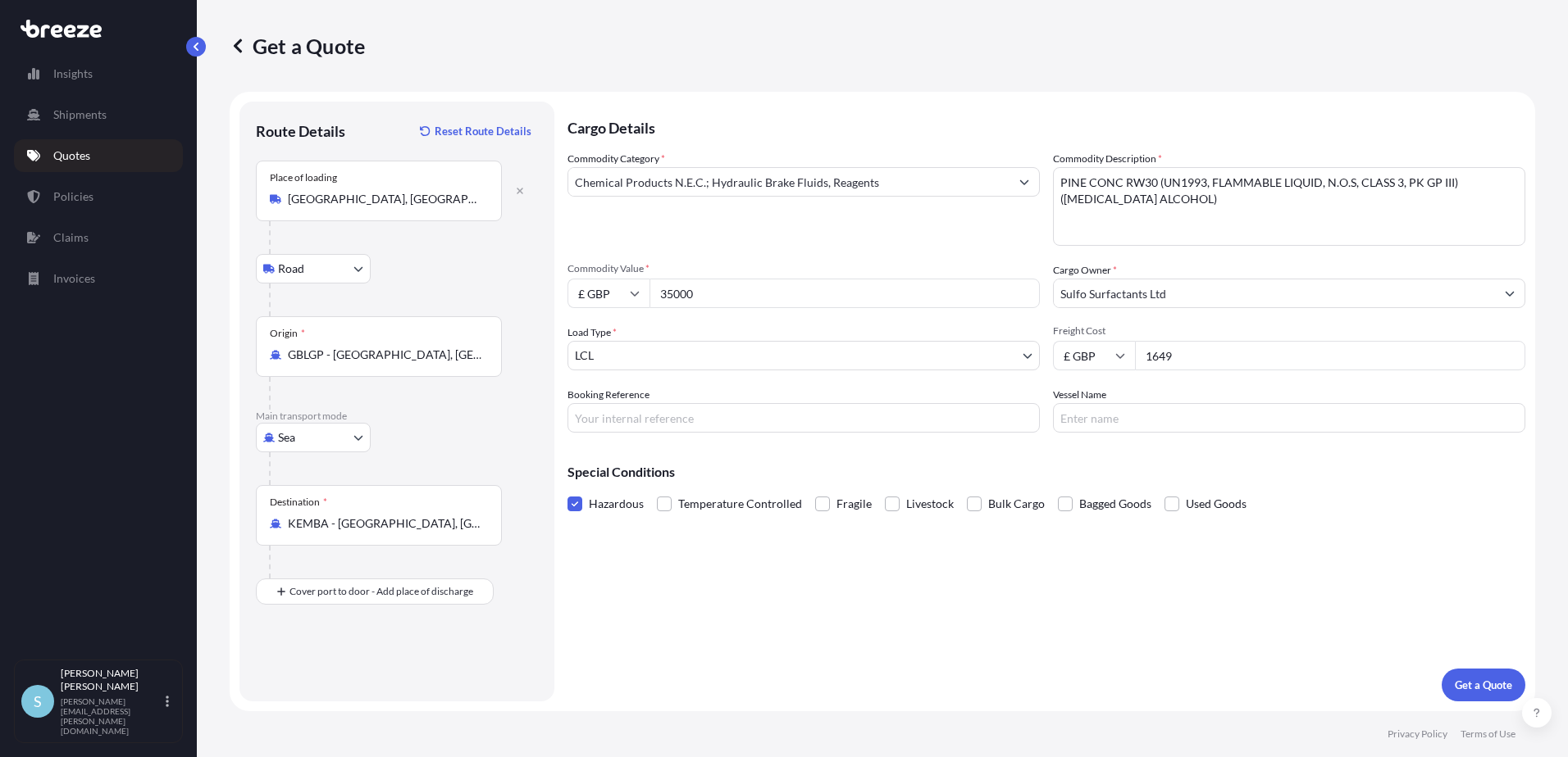
drag, startPoint x: 817, startPoint y: 296, endPoint x: 633, endPoint y: 310, distance: 184.5
click at [633, 310] on div "Commodity Category * Chemical Products N.E.C.; Hydraulic Brake Fluids, Reagents…" at bounding box center [1047, 292] width 958 height 282
type input "7140"
drag, startPoint x: 1195, startPoint y: 354, endPoint x: 1136, endPoint y: 354, distance: 59.0
click at [1136, 354] on input "1649" at bounding box center [1329, 355] width 390 height 30
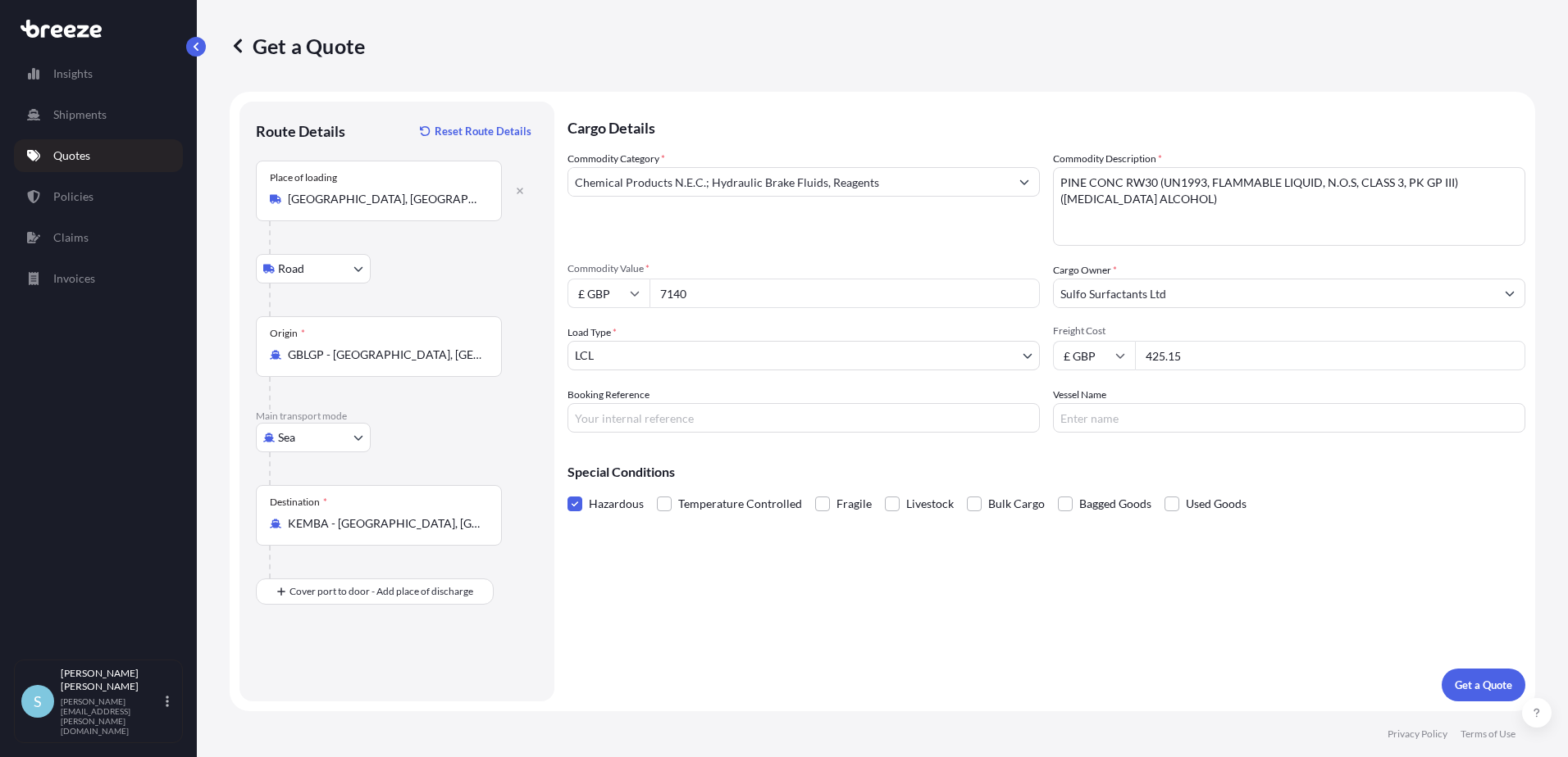
type input "425.15"
click at [695, 418] on input "Booking Reference" at bounding box center [804, 418] width 472 height 30
type input "OEX"
drag, startPoint x: 1205, startPoint y: 198, endPoint x: 1029, endPoint y: 170, distance: 178.2
click at [1029, 170] on div "Commodity Category * Chemical Products N.E.C.; Hydraulic Brake Fluids, Reagents…" at bounding box center [1047, 292] width 958 height 282
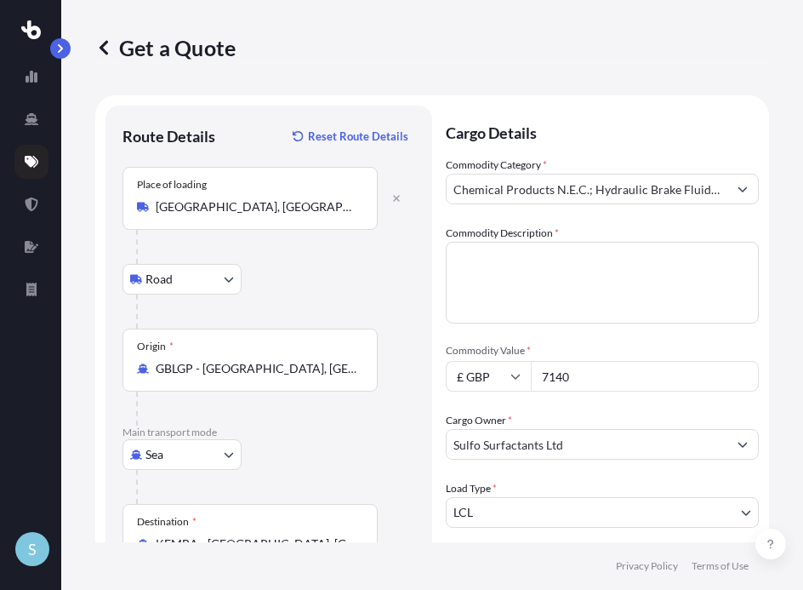
click at [567, 256] on textarea "PINE CONC RW30 (UN1993, FLAMMABLE LIQUID, N.O.S, CLASS 3, PK GP III)([MEDICAL_D…" at bounding box center [602, 283] width 313 height 82
paste textarea "SULFO LAVENDER S (UN1760, PACKING GROUP III, HAZ CLASS 8 (E)C12-C14 ALKYDIMETHY…"
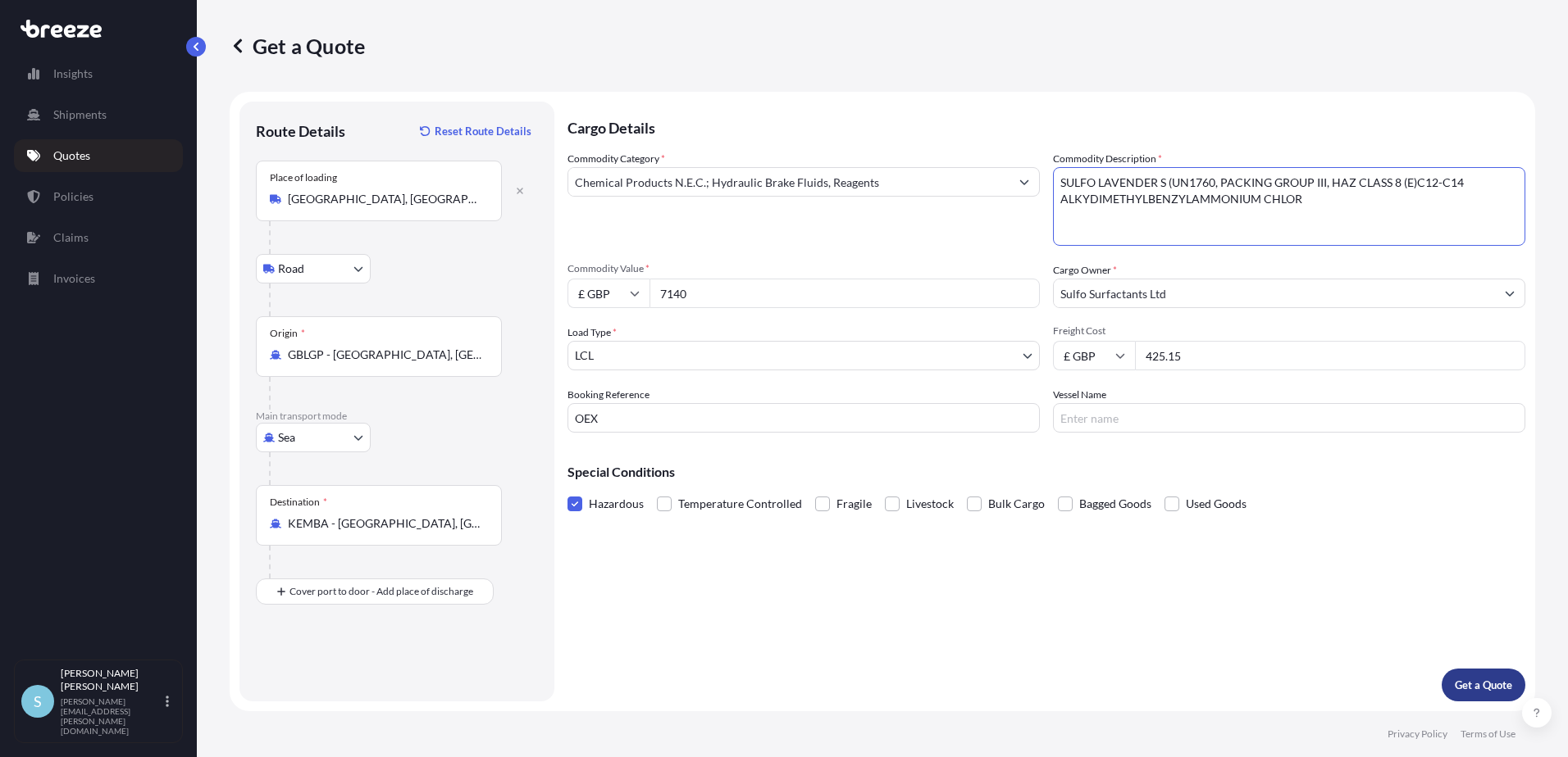
type textarea "SULFO LAVENDER S (UN1760, PACKING GROUP III, HAZ CLASS 8 (E)C12-C14 ALKYDIMETHY…"
click at [1470, 681] on p "Get a Quote" at bounding box center [1483, 685] width 58 height 16
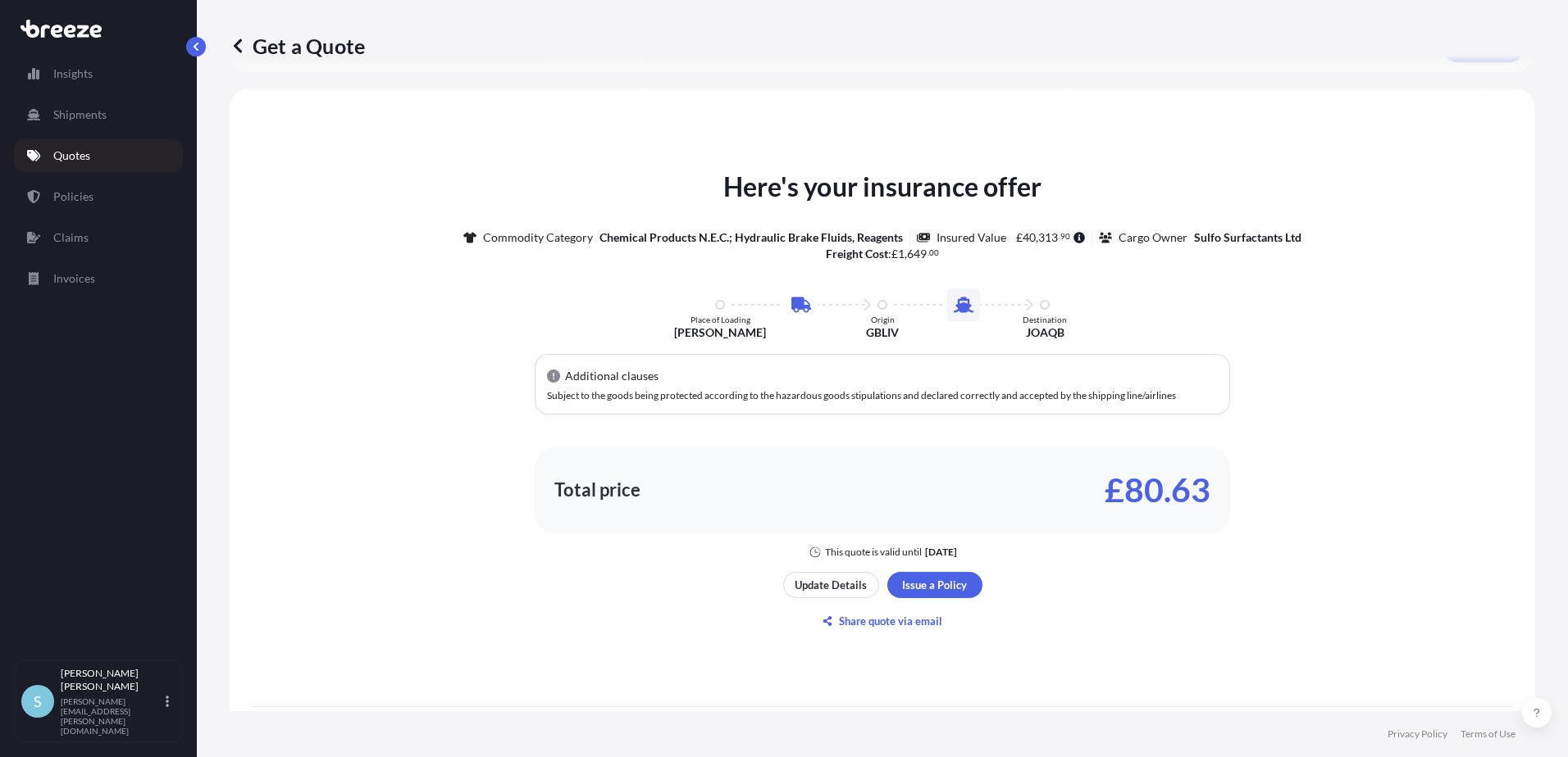
scroll to position [738, 0]
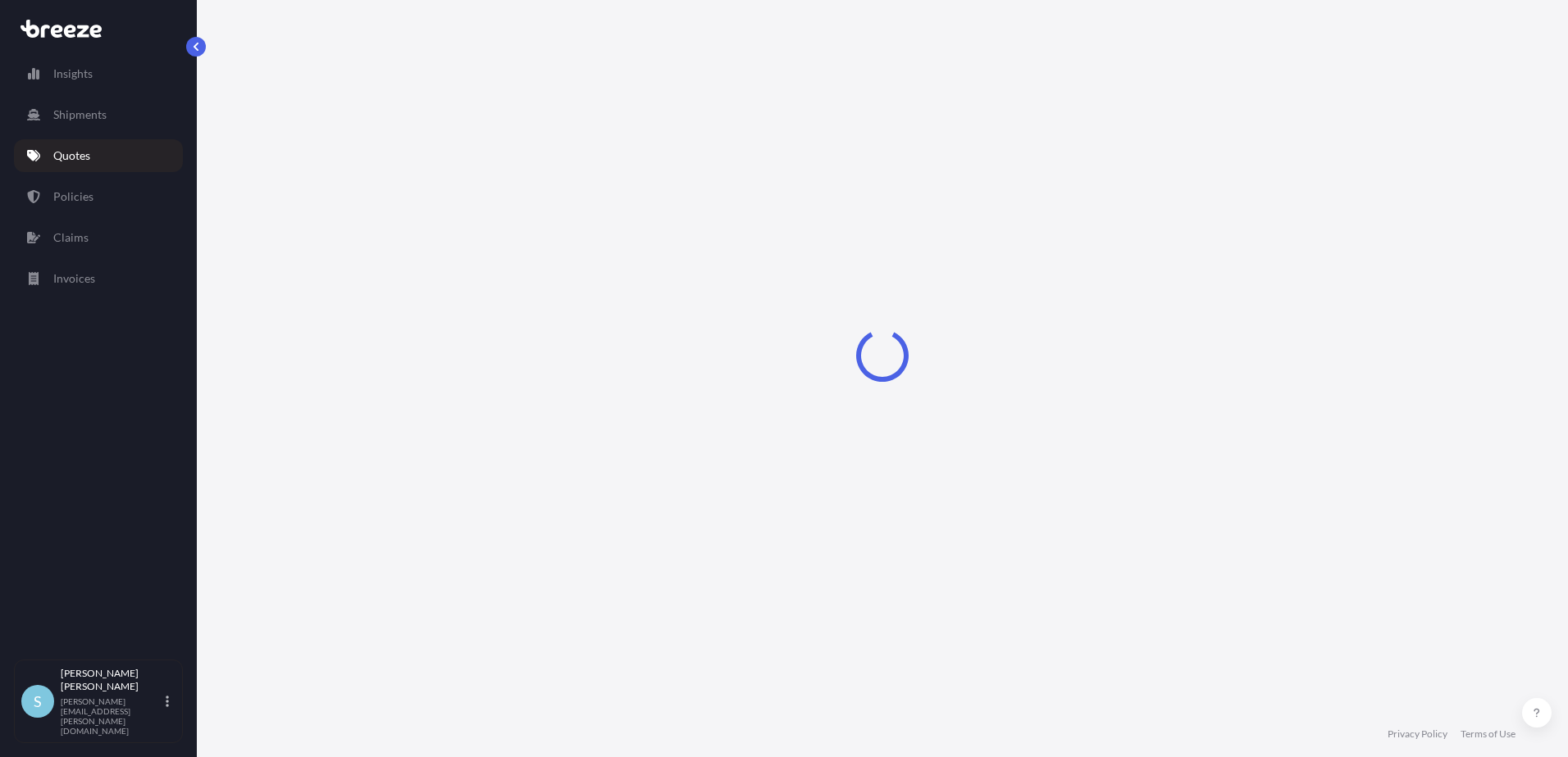
select select "Road"
select select "Sea"
select select "1"
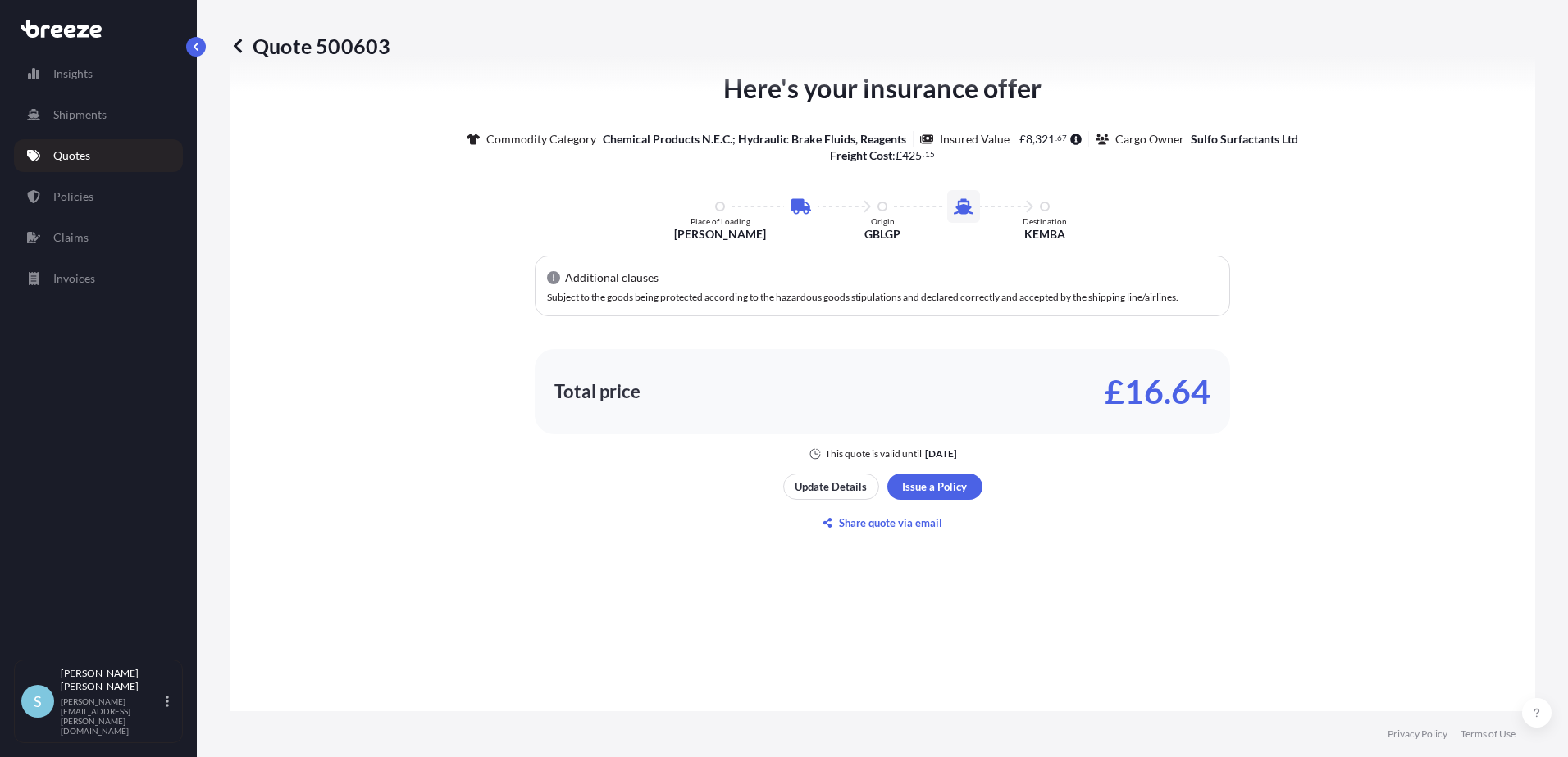
scroll to position [887, 0]
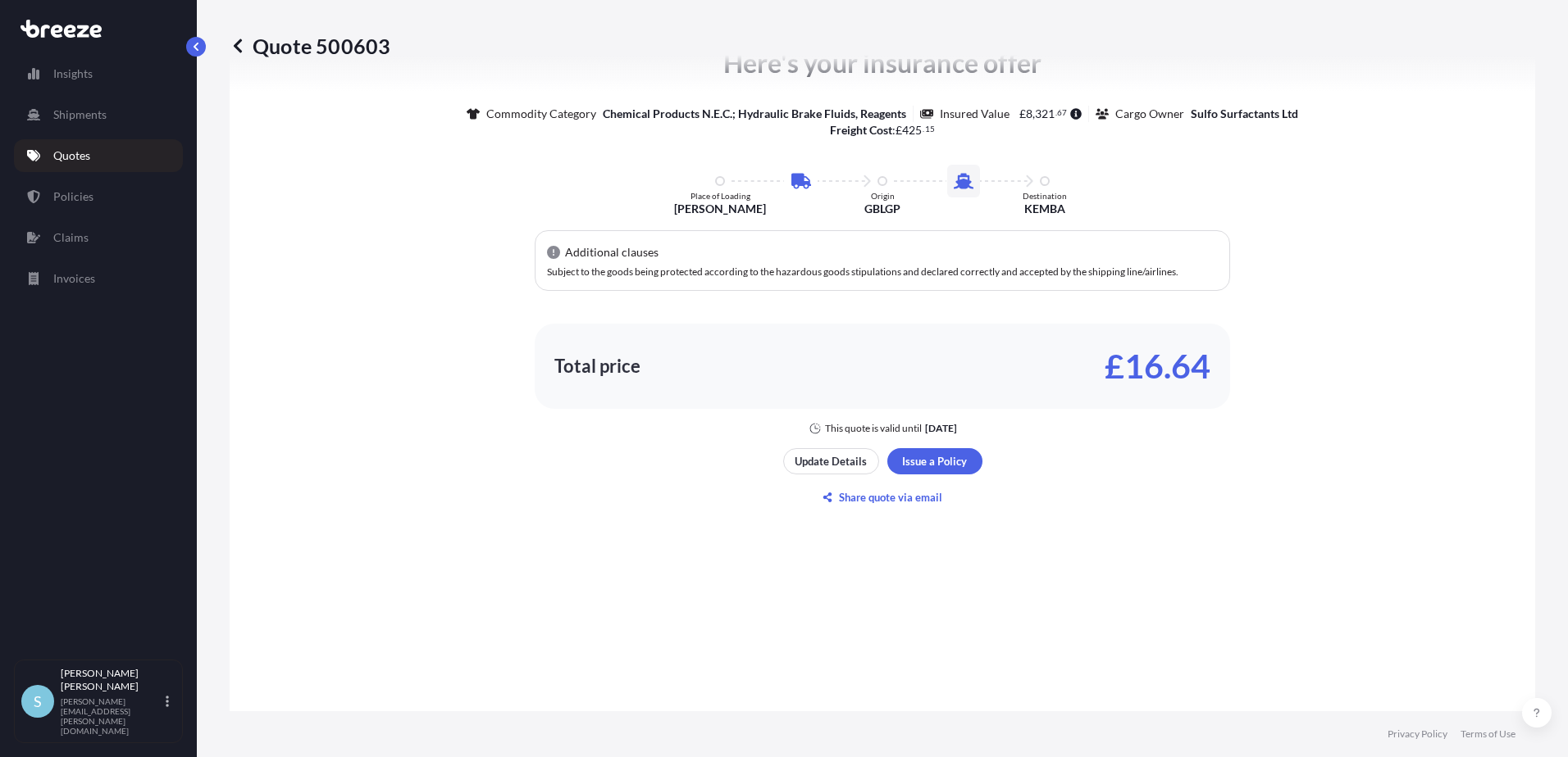
click at [1387, 288] on div "Here's your insurance offer Commodity Category Chemical Products N.E.C.; Hydrau…" at bounding box center [882, 239] width 1260 height 392
